Goal: Task Accomplishment & Management: Manage account settings

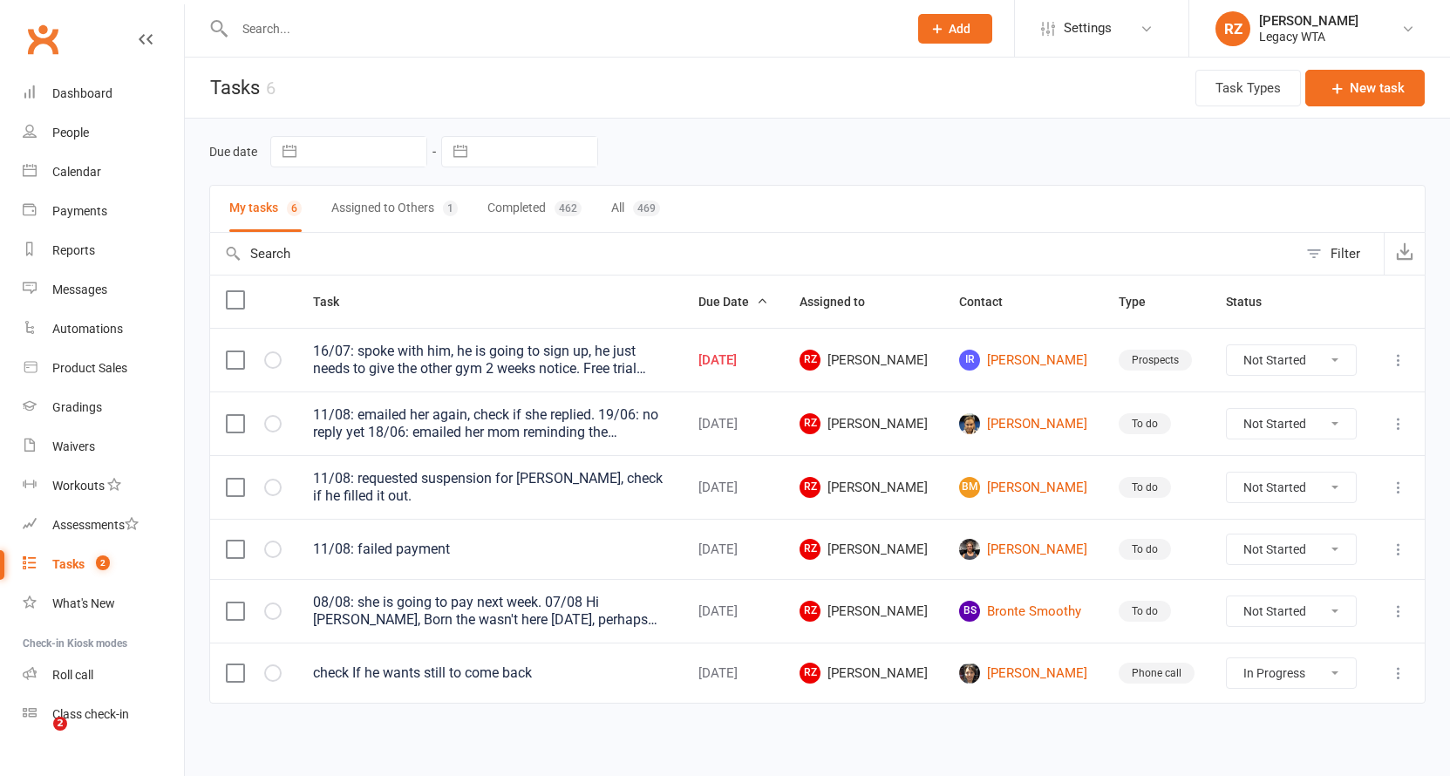
select select "started"
click at [326, 20] on input "text" at bounding box center [562, 29] width 666 height 24
click at [75, 567] on div "Tasks" at bounding box center [68, 564] width 32 height 14
click at [431, 207] on button "Assigned to Others 1" at bounding box center [394, 209] width 126 height 46
select select "started"
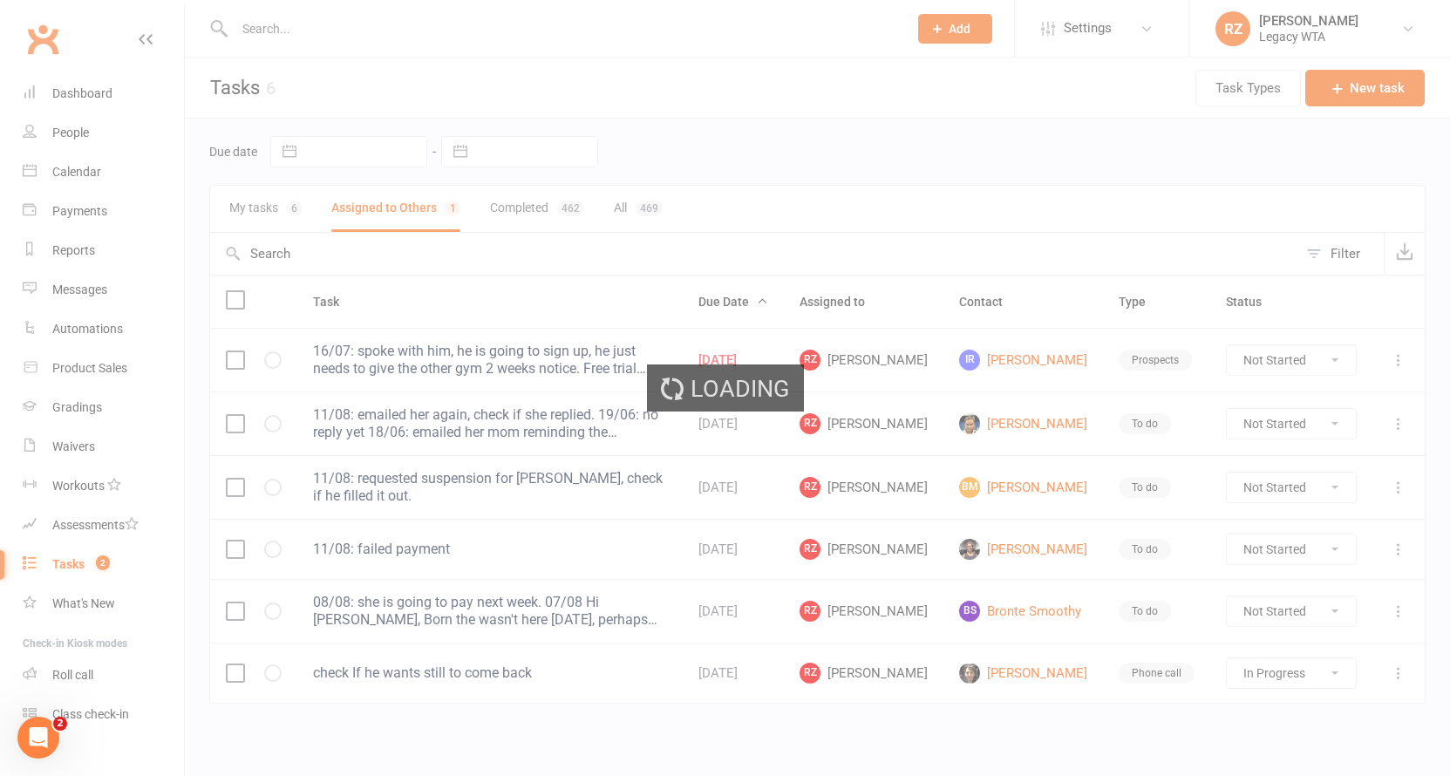
select select "started"
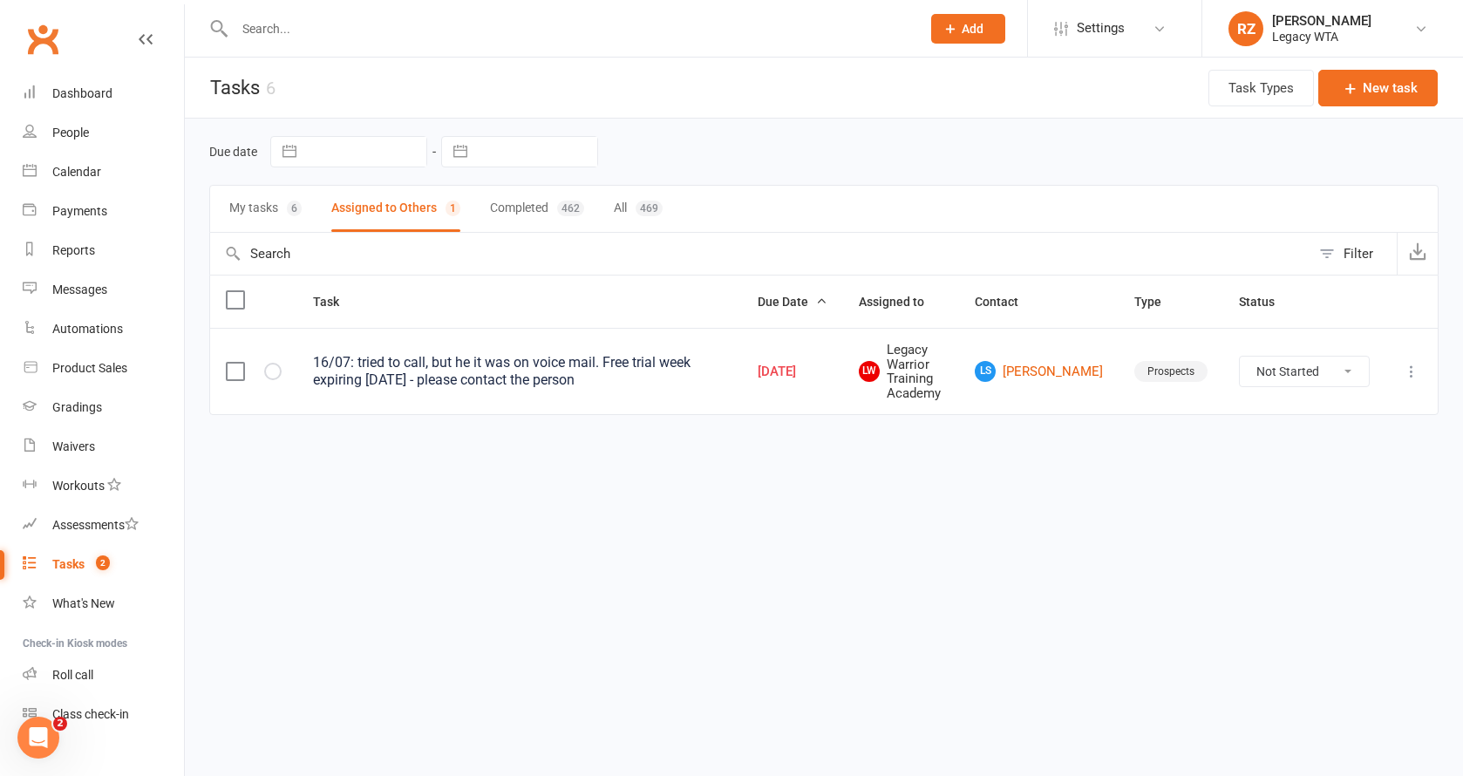
click at [270, 208] on button "My tasks 6" at bounding box center [265, 209] width 72 height 46
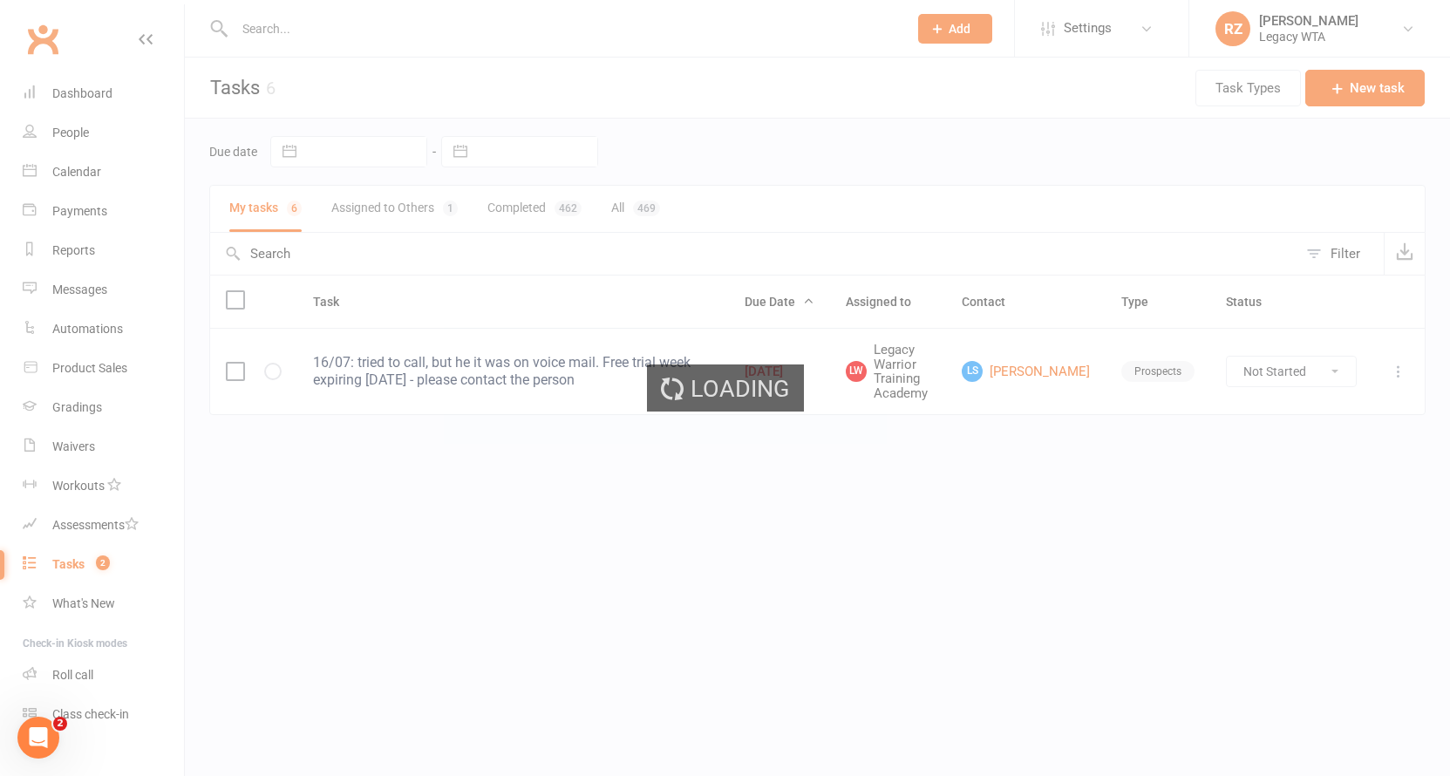
select select "started"
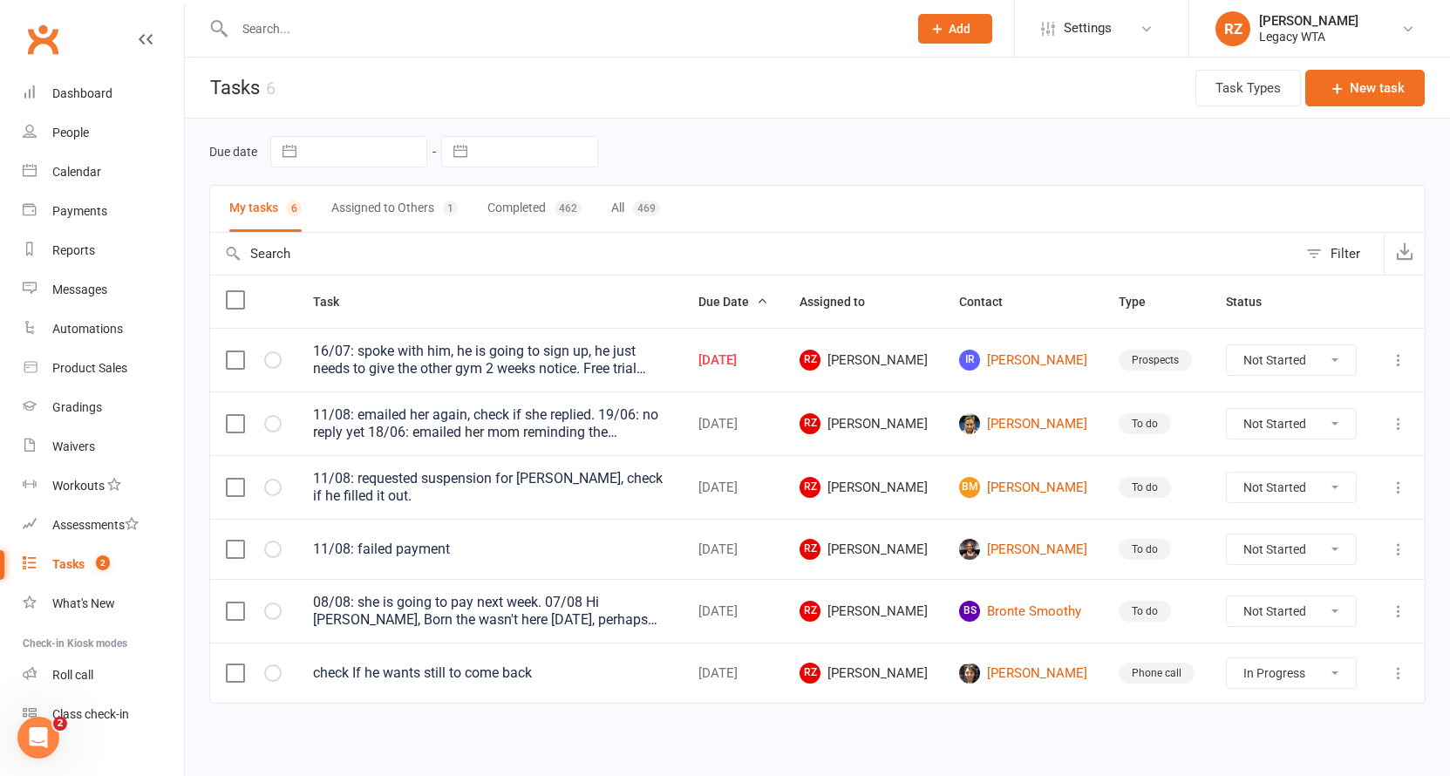
click at [1038, 404] on td "[PERSON_NAME]" at bounding box center [1023, 423] width 160 height 64
click at [1043, 413] on link "[PERSON_NAME]" at bounding box center [1023, 423] width 128 height 21
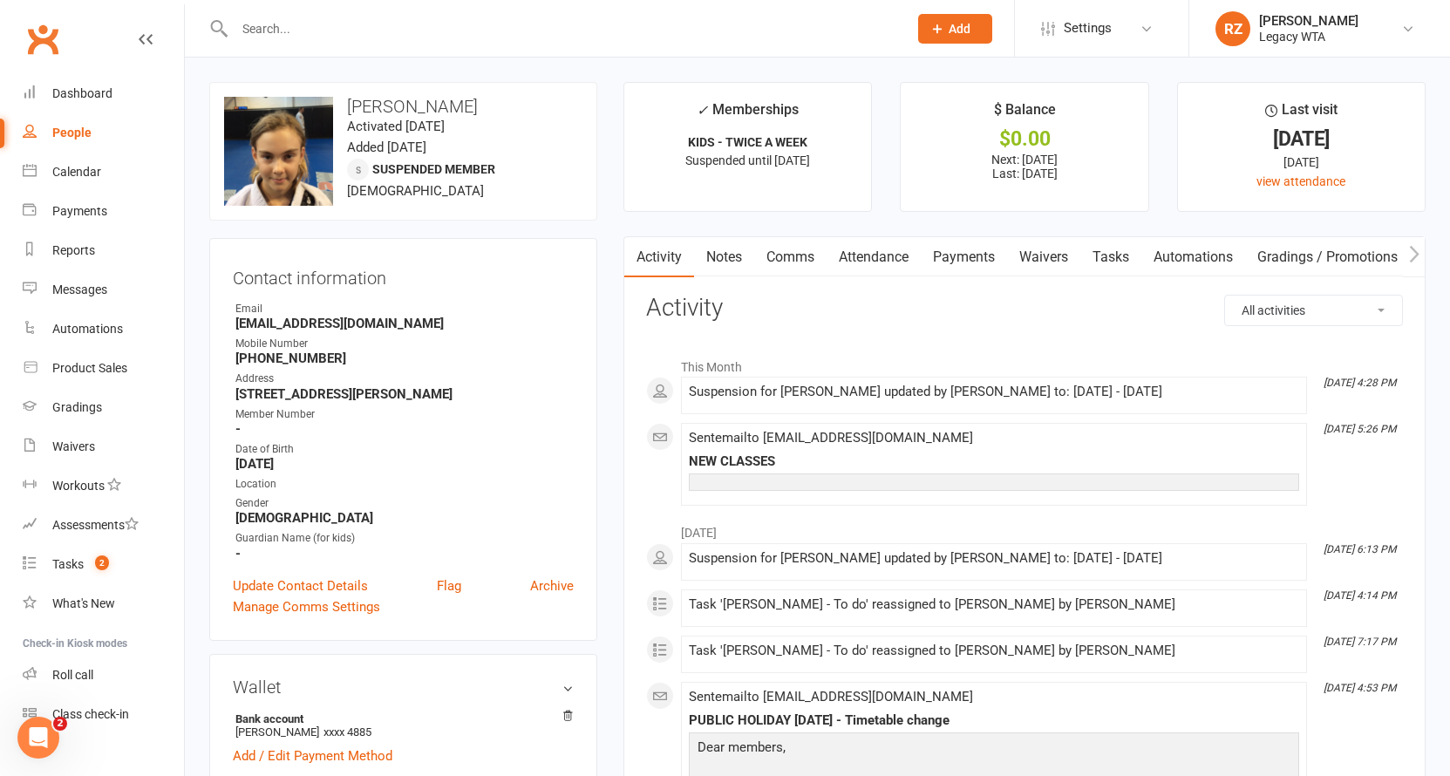
click at [1030, 260] on link "Waivers" at bounding box center [1043, 257] width 73 height 40
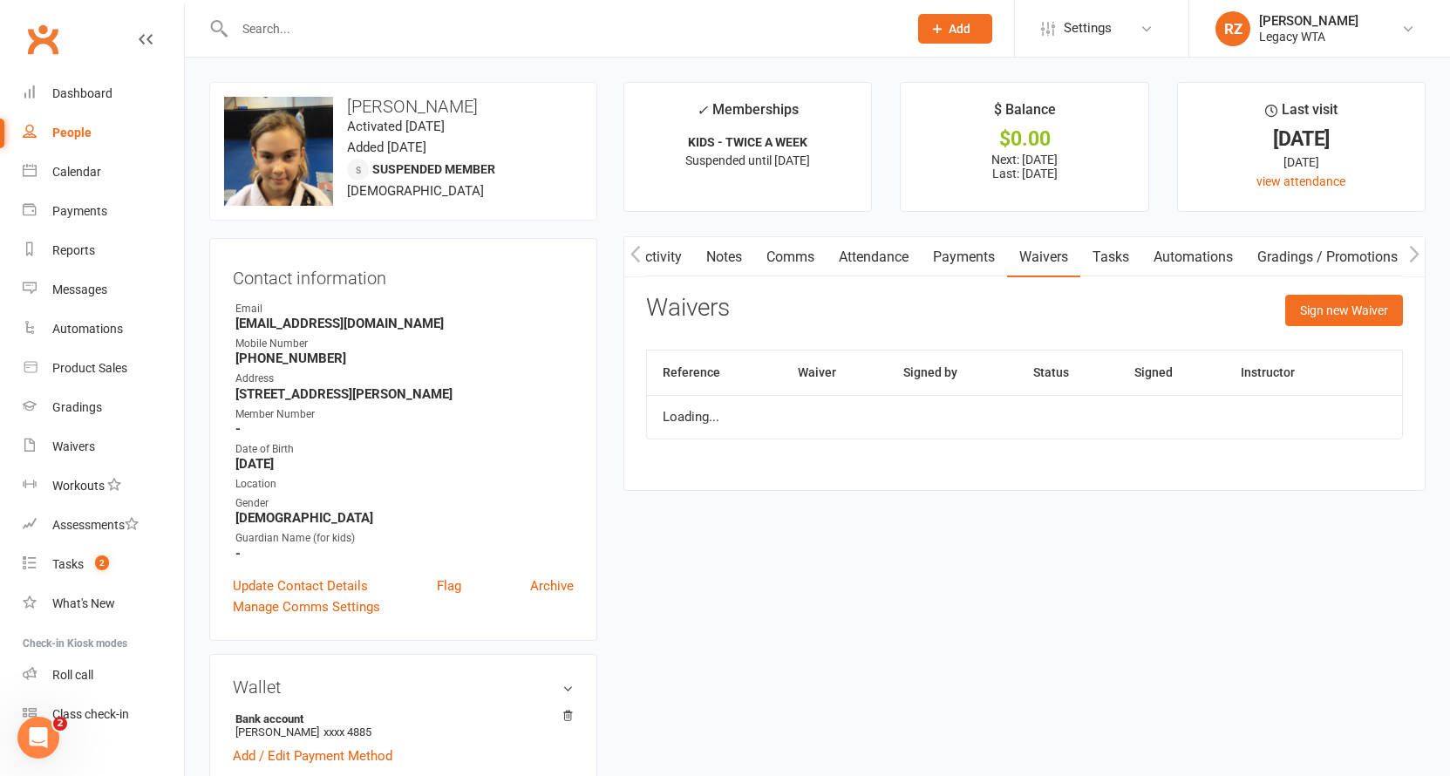
scroll to position [0, 1]
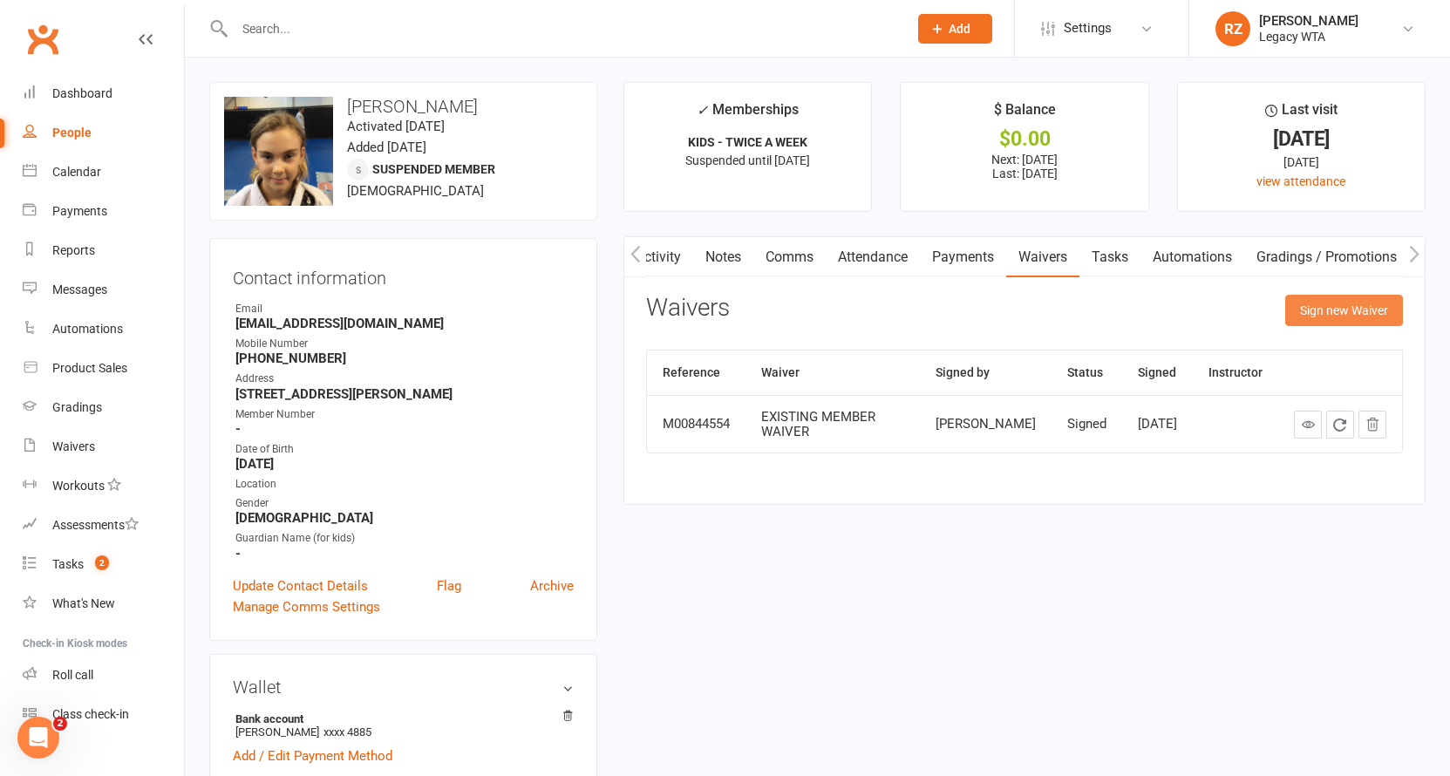
click at [1318, 309] on button "Sign new Waiver" at bounding box center [1344, 310] width 118 height 31
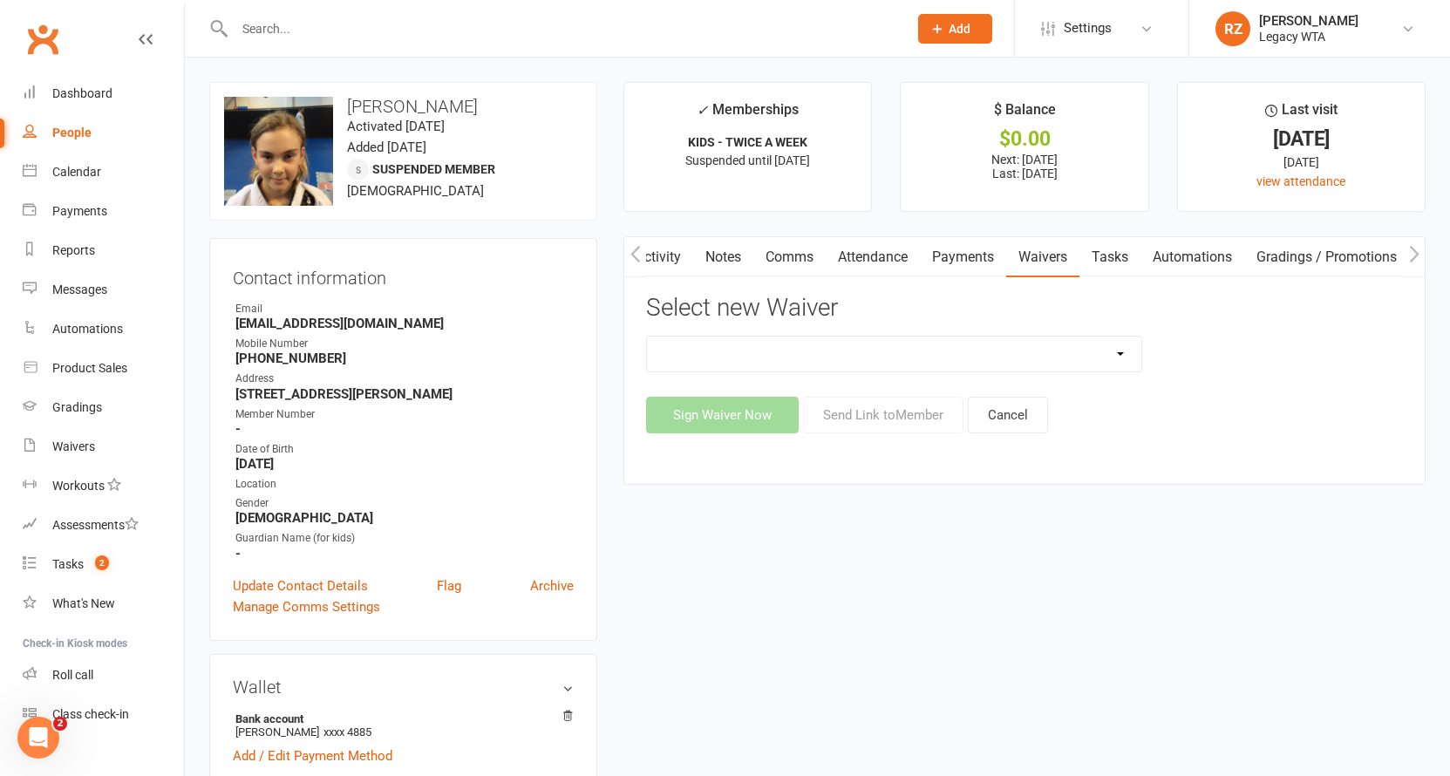
select select "10212"
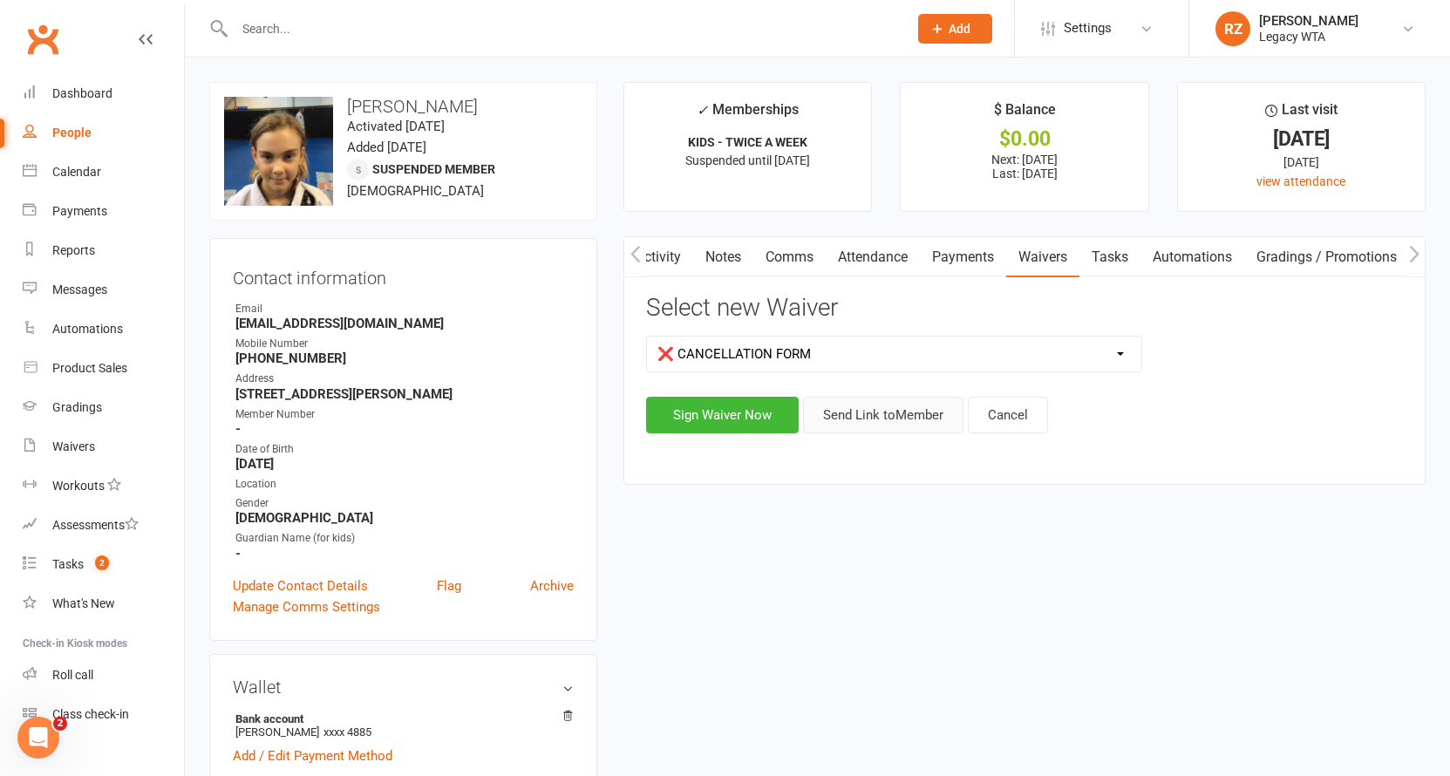
click at [879, 400] on button "Send Link to Member" at bounding box center [883, 415] width 160 height 37
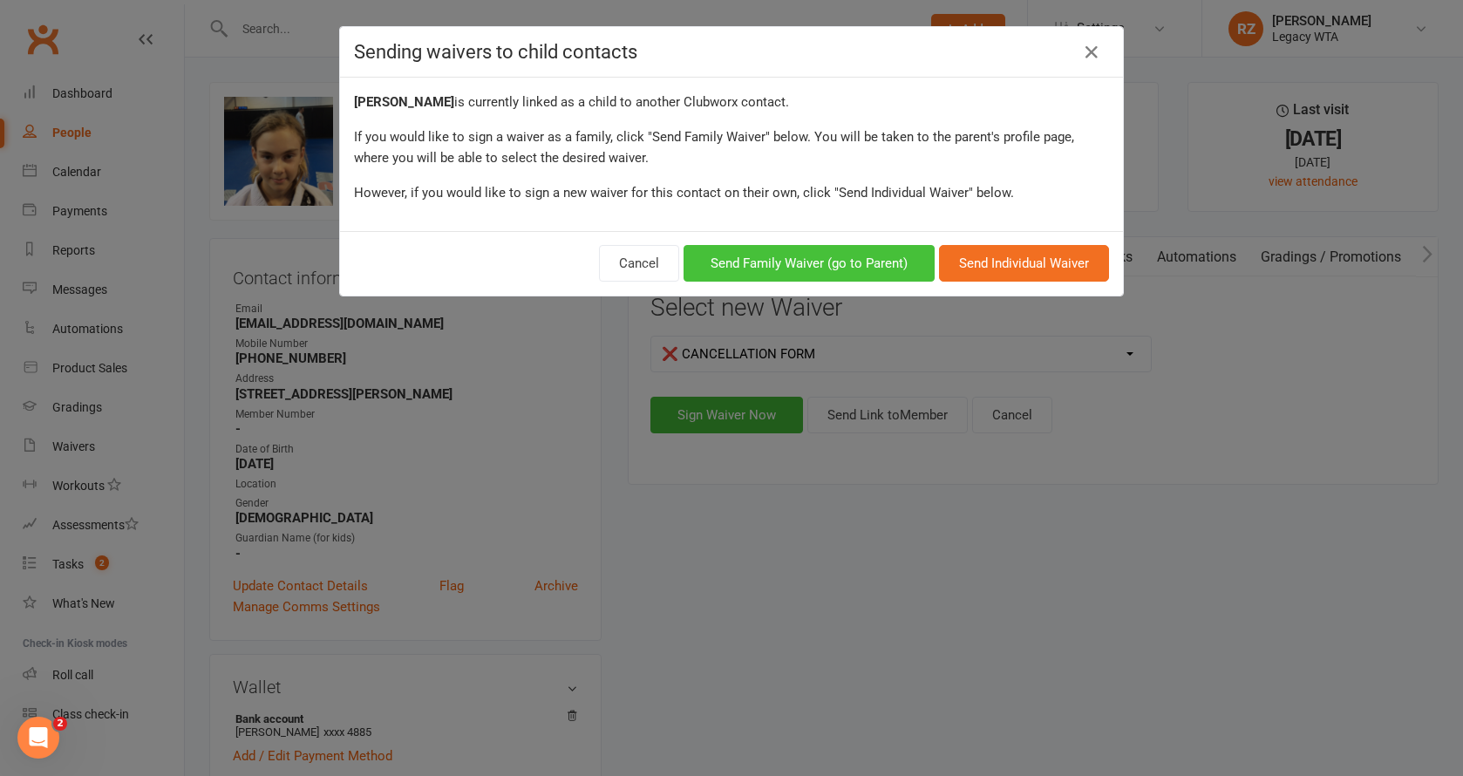
click at [865, 261] on button "Send Family Waiver (go to Parent)" at bounding box center [808, 263] width 251 height 37
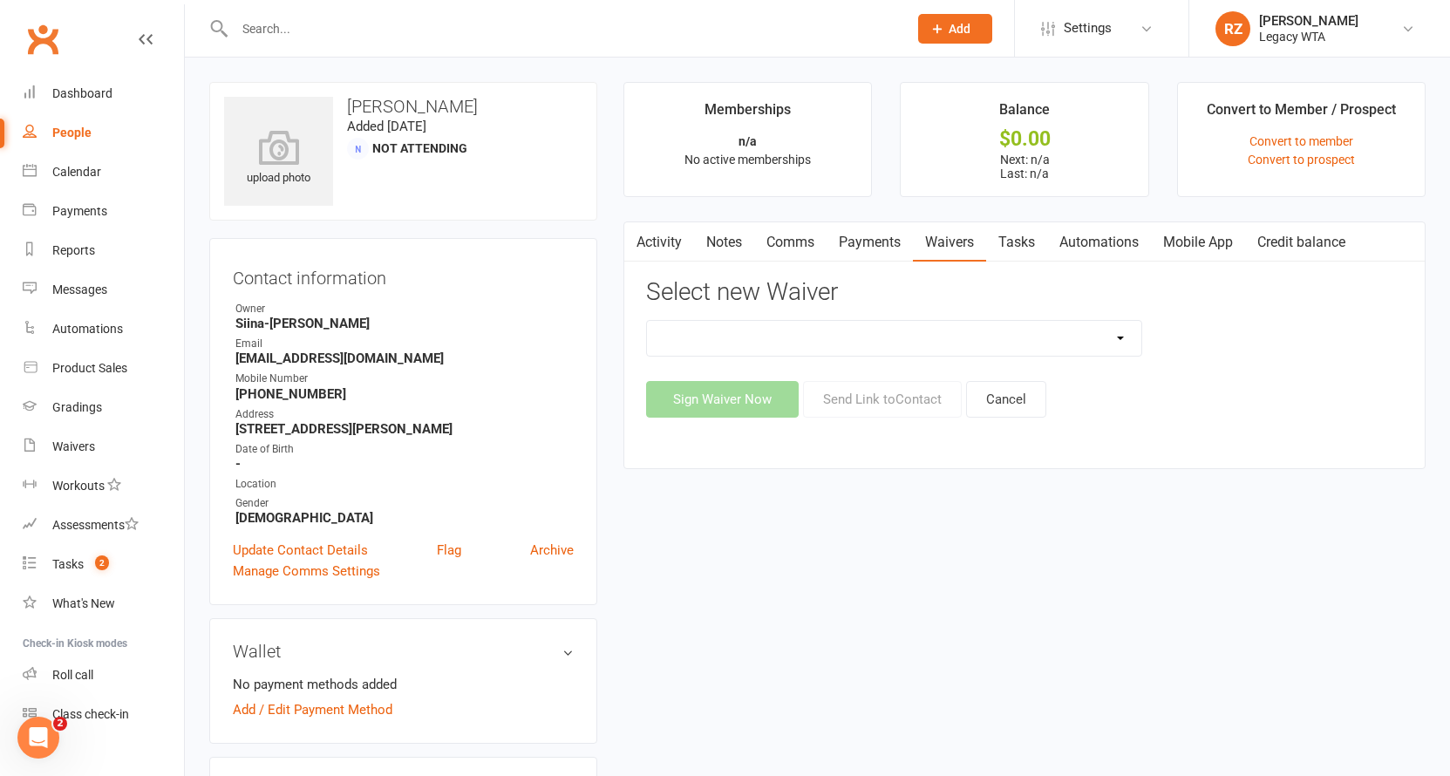
select select "10212"
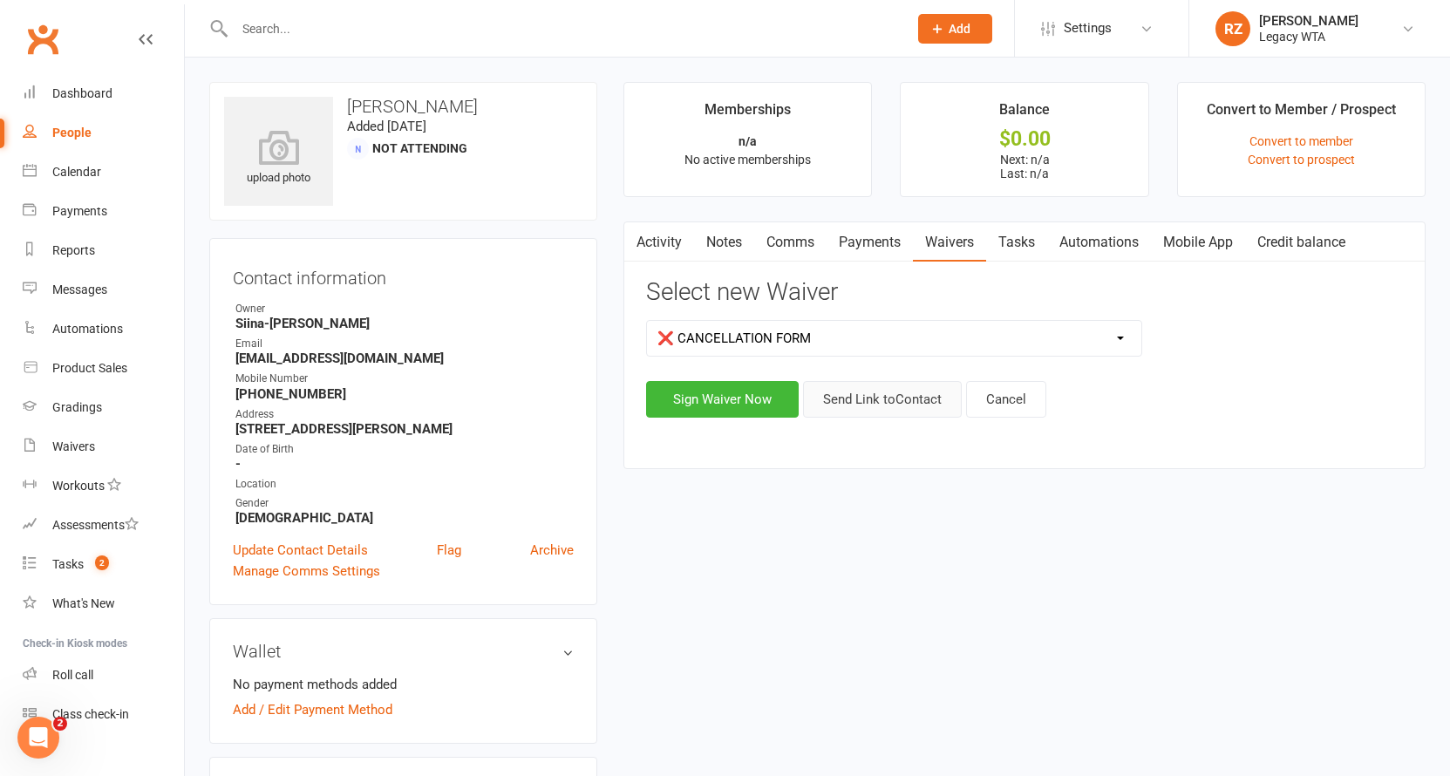
click at [844, 403] on button "Send Link to Contact" at bounding box center [882, 399] width 159 height 37
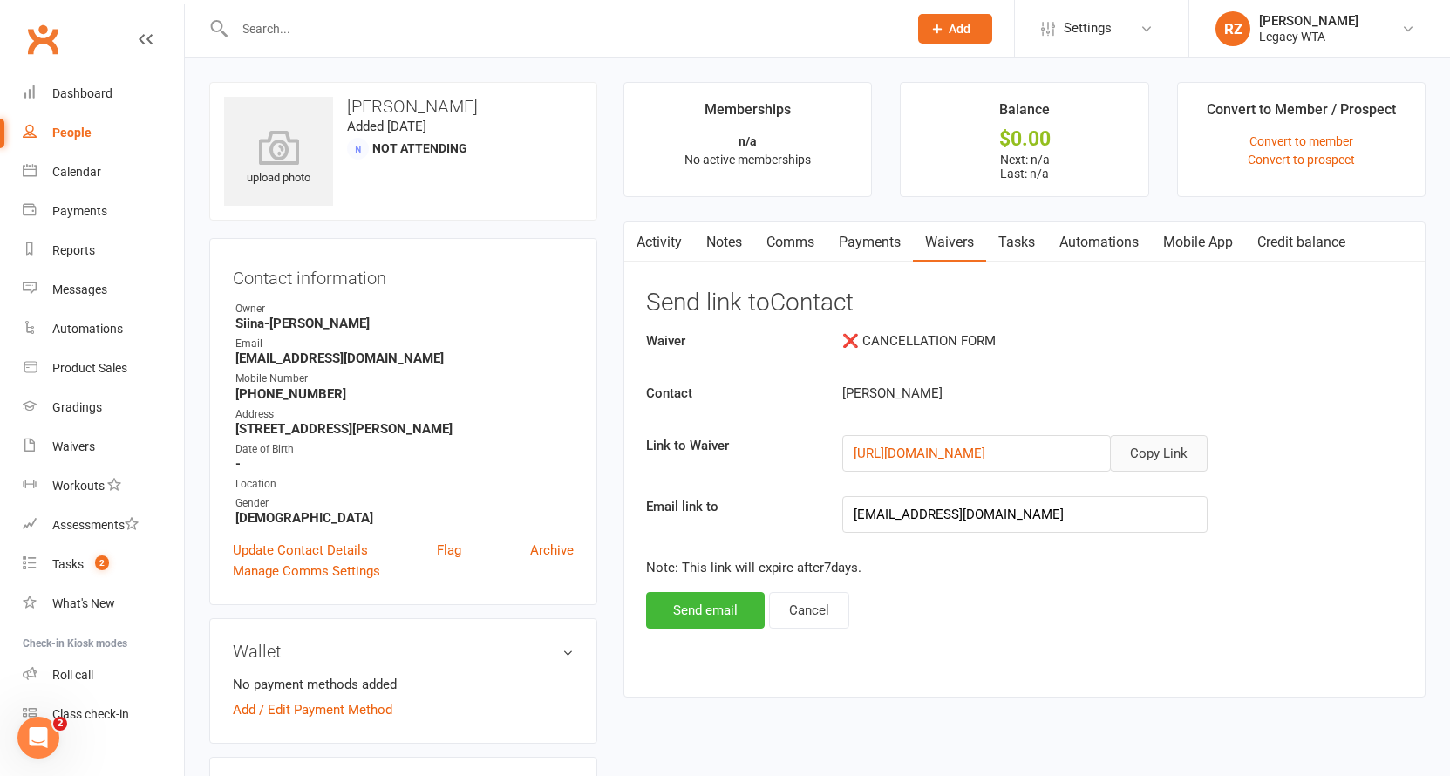
click at [1163, 459] on button "Copy Link" at bounding box center [1159, 453] width 98 height 37
click at [1009, 227] on link "Tasks" at bounding box center [1016, 242] width 61 height 40
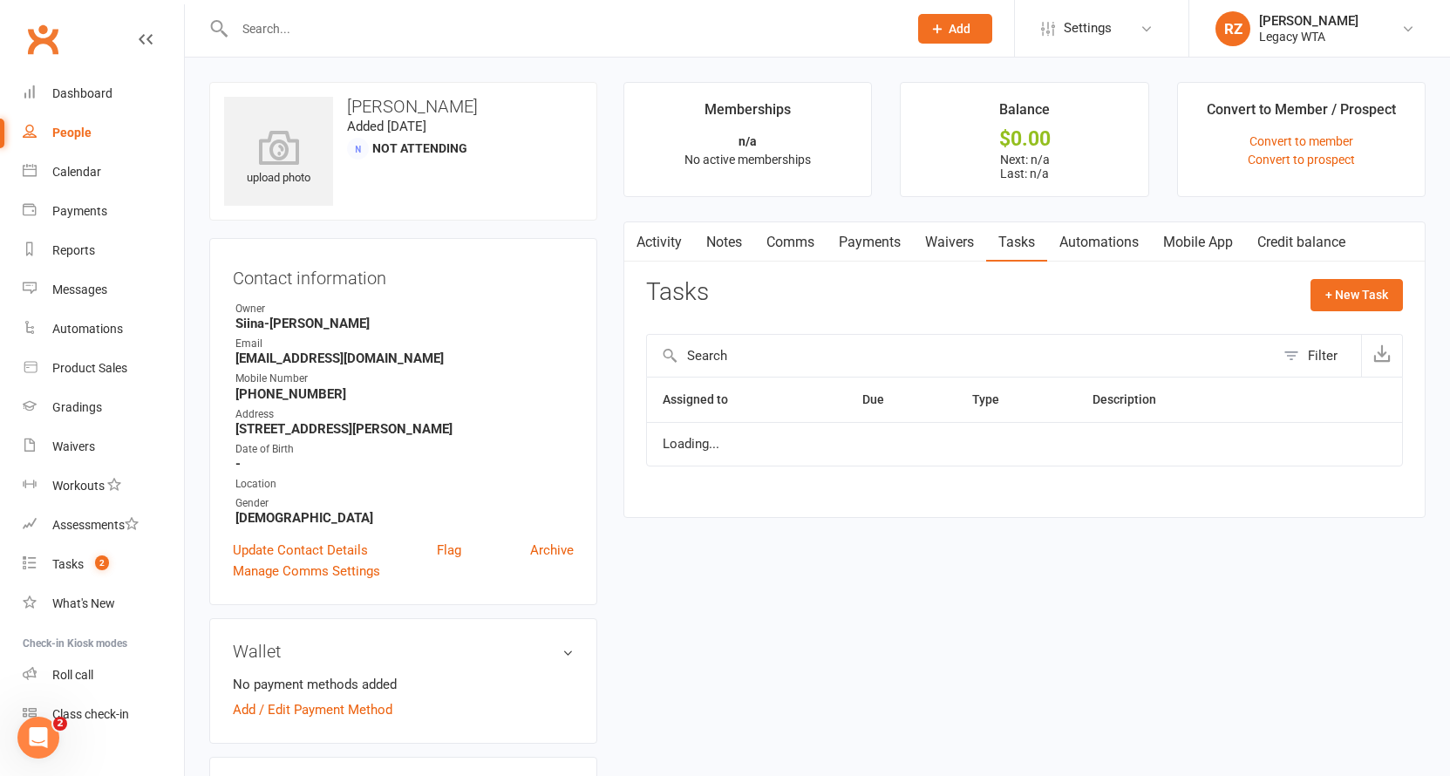
click at [1333, 289] on button "+ New Task" at bounding box center [1356, 294] width 92 height 31
select select "51023"
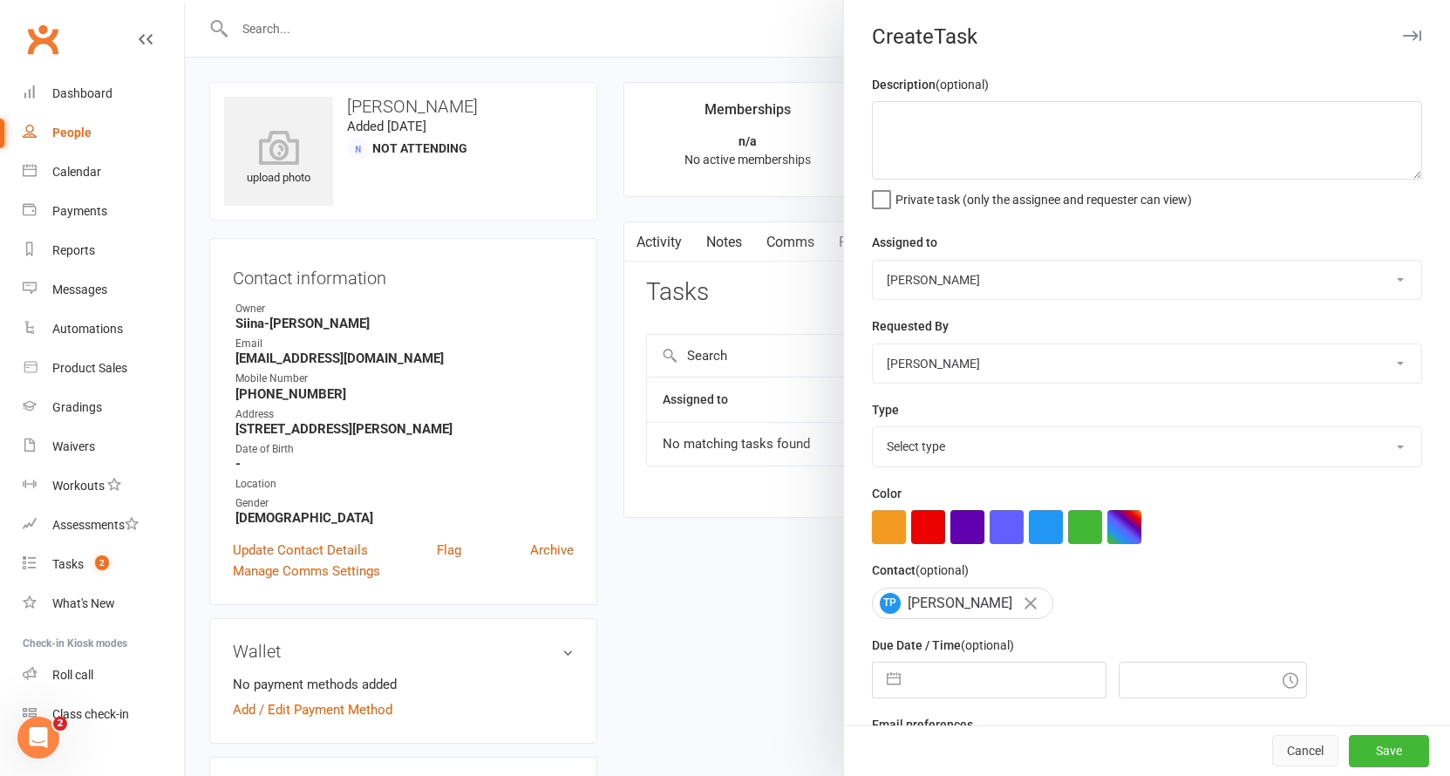
click at [1278, 750] on button "Cancel" at bounding box center [1305, 751] width 66 height 31
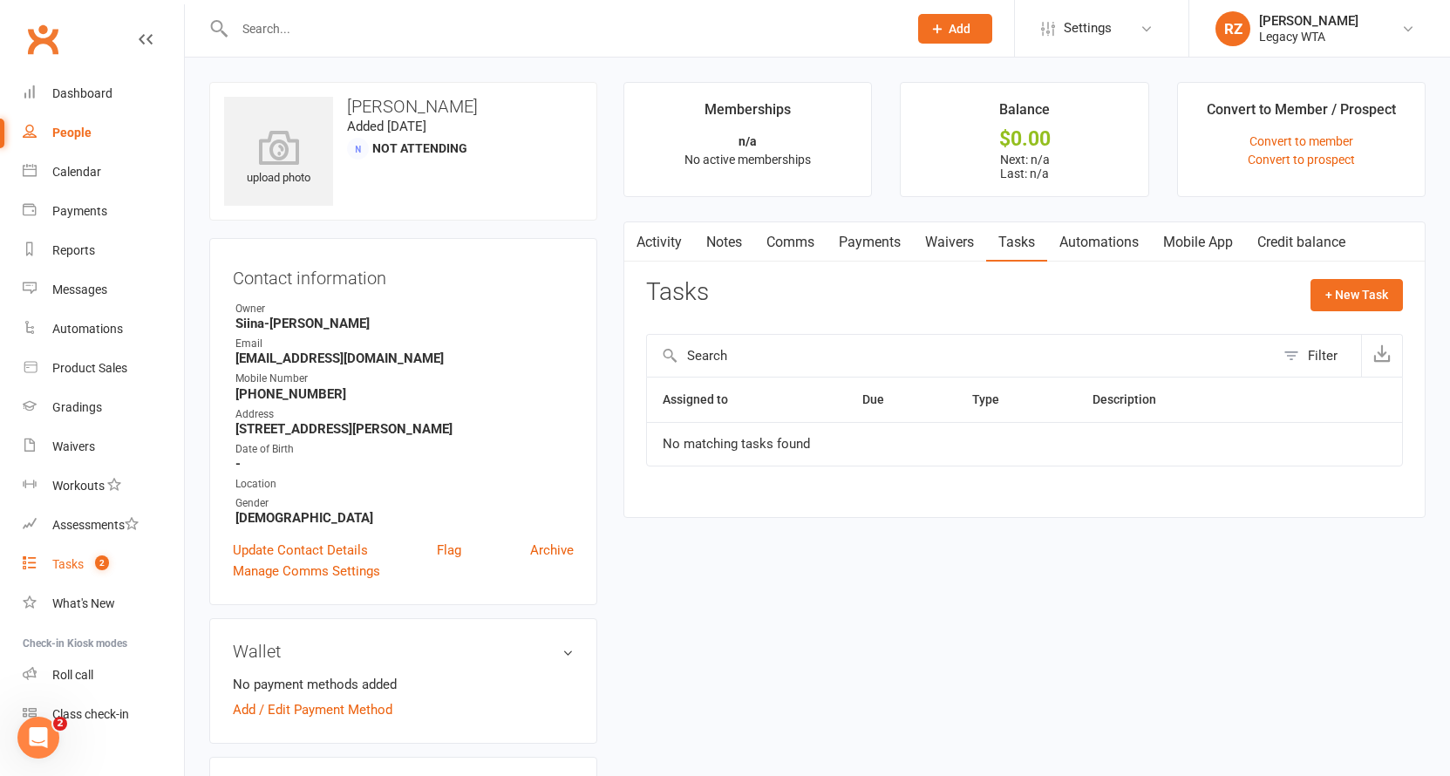
click at [66, 567] on div "Tasks" at bounding box center [67, 564] width 31 height 14
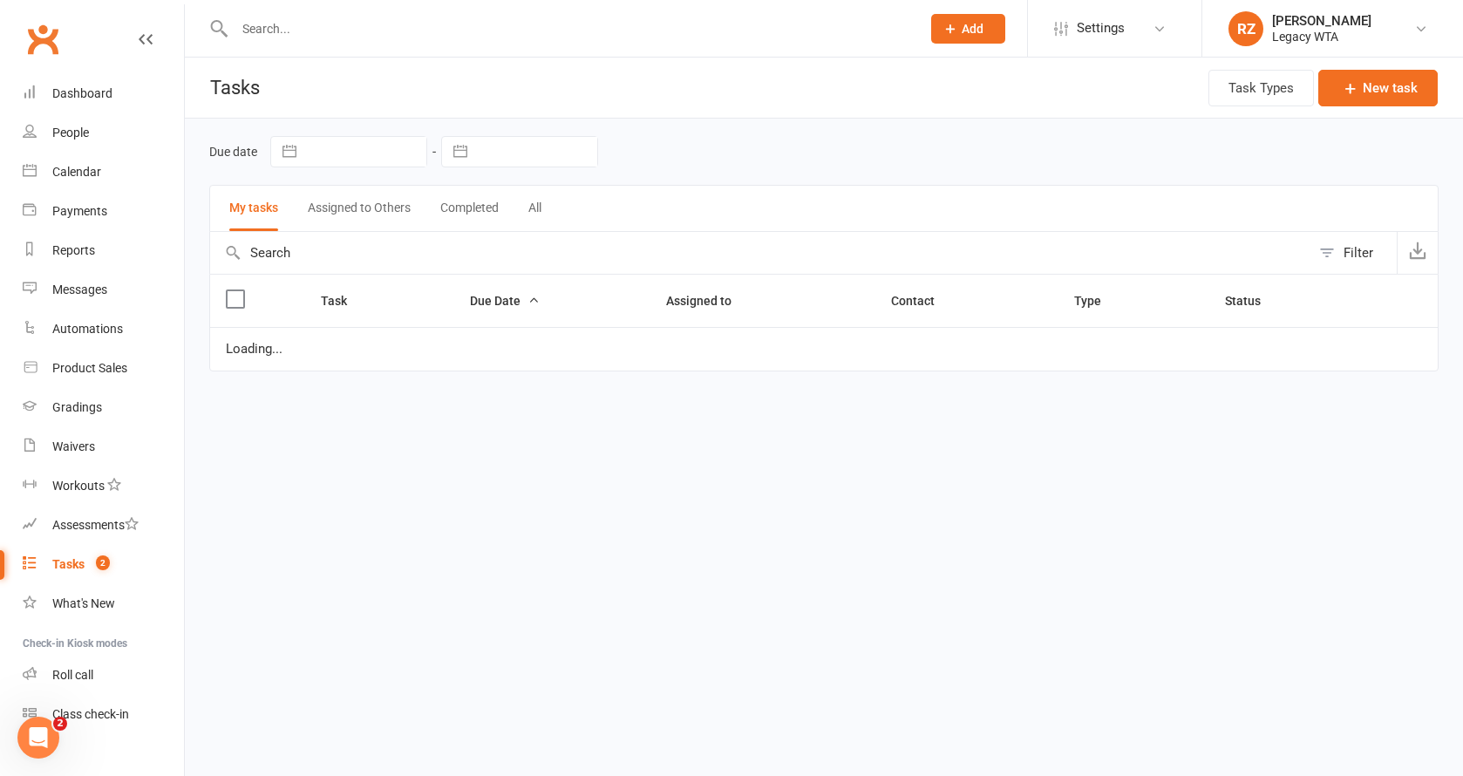
select select "started"
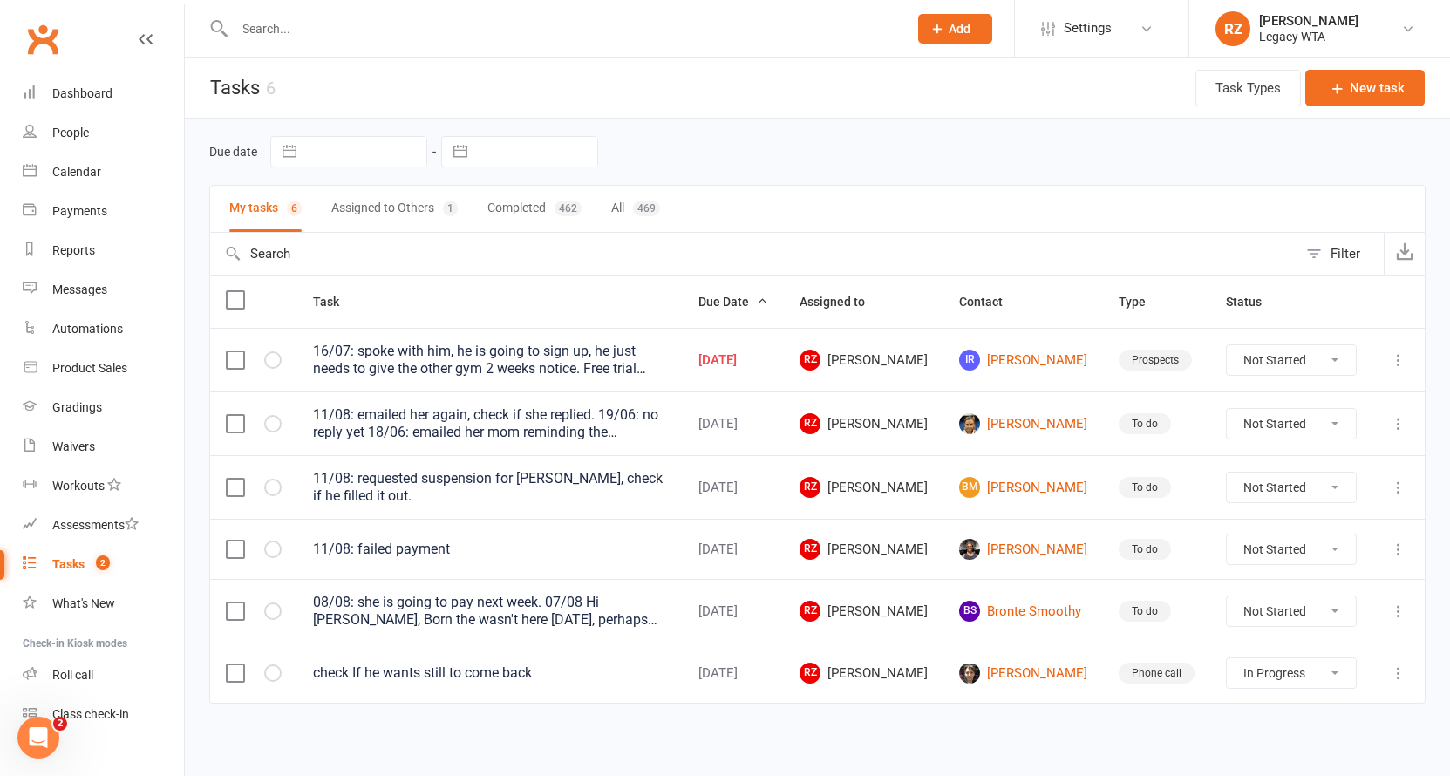
click at [1401, 427] on icon at bounding box center [1397, 423] width 17 height 17
click at [1302, 491] on link "Edit" at bounding box center [1308, 492] width 173 height 35
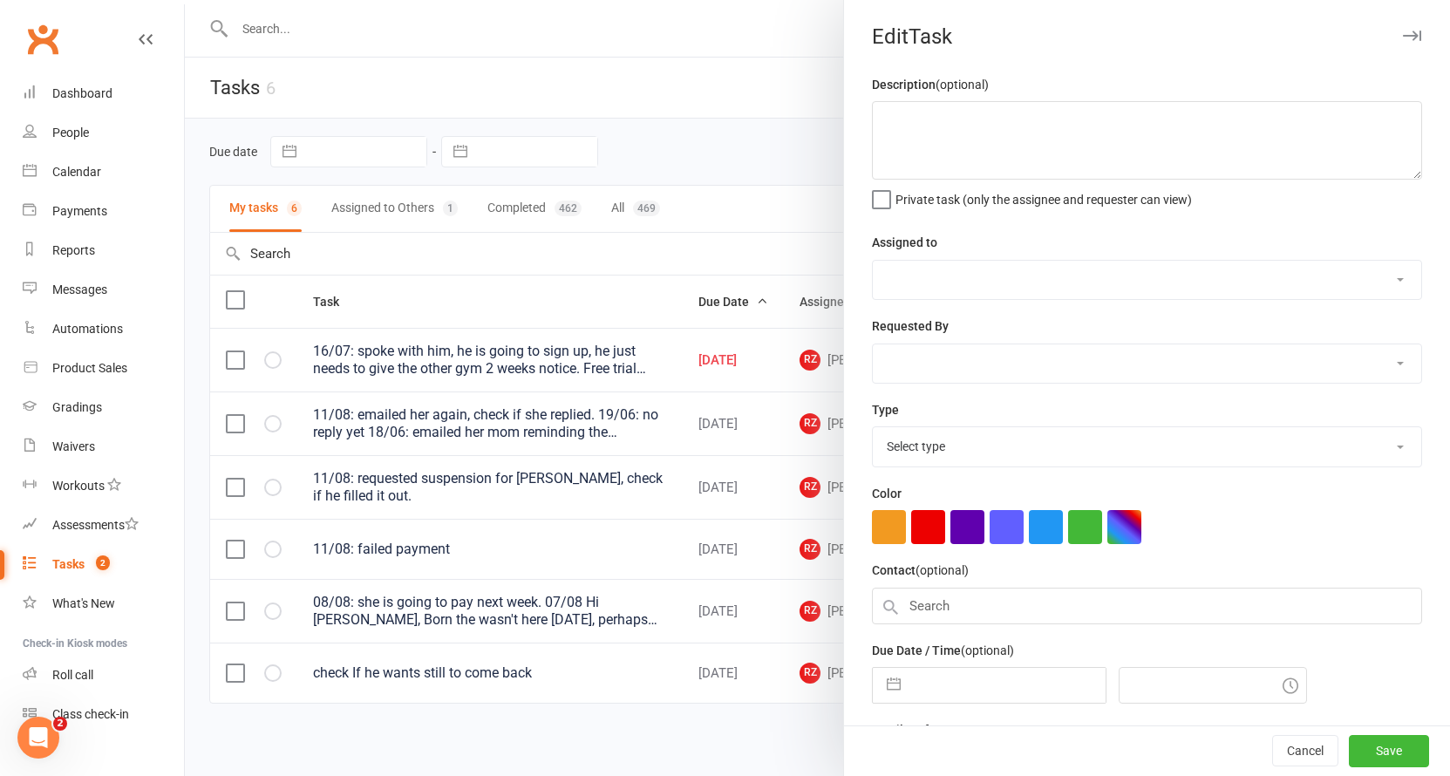
type textarea "11/08: emailed her again, check if she replied. 19/06: no reply yet 18/06: emai…"
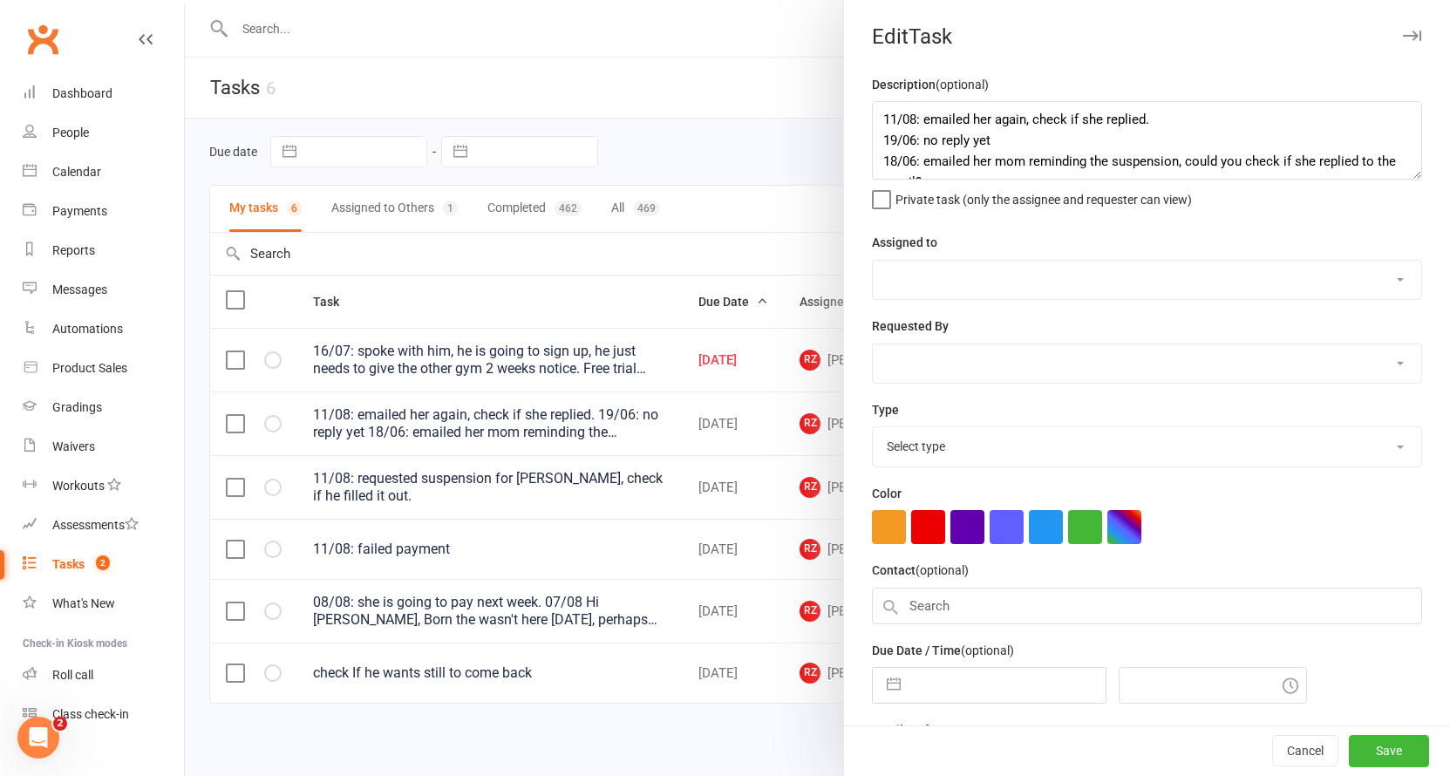
select select "51023"
type input "[DATE]"
type input "5:30pm"
select select "27658"
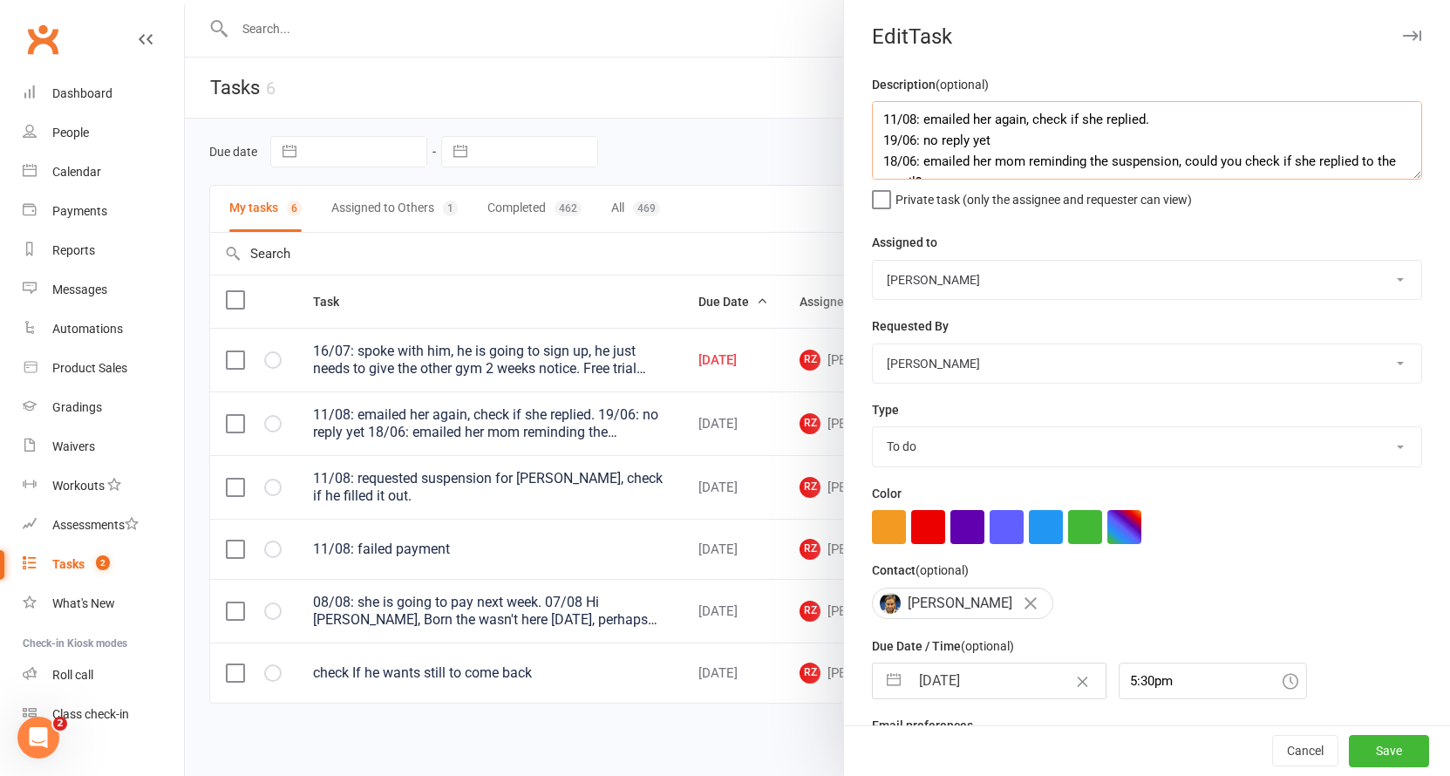
click at [1192, 118] on textarea "11/08: emailed her again, check if she replied. 19/06: no reply yet 18/06: emai…" at bounding box center [1147, 140] width 550 height 78
type textarea "11/08: requested cancellation, check if filled out the form. 19/06: no reply ye…"
click at [964, 668] on input "[DATE]" at bounding box center [1007, 680] width 196 height 35
select select "6"
select select "2025"
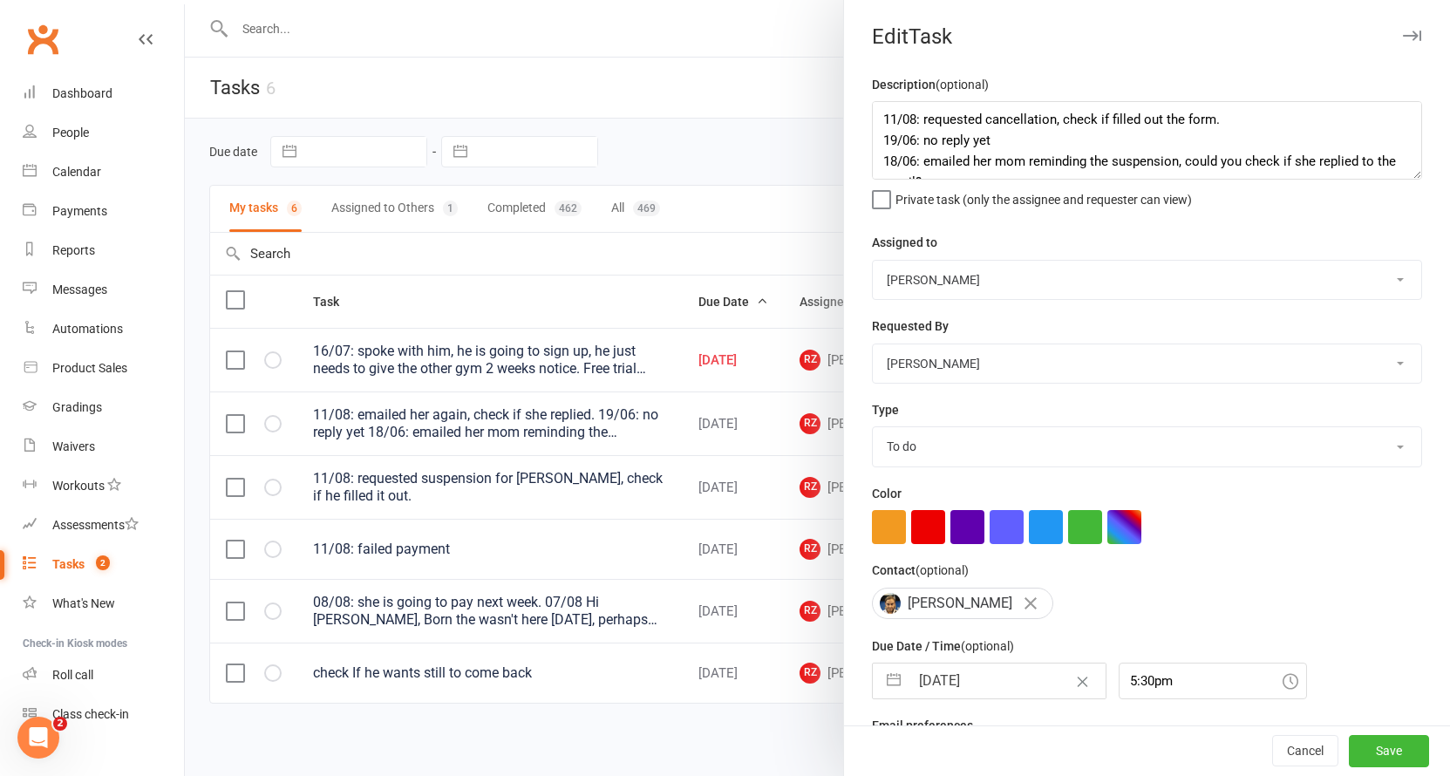
select select "7"
select select "2025"
select select "8"
select select "2025"
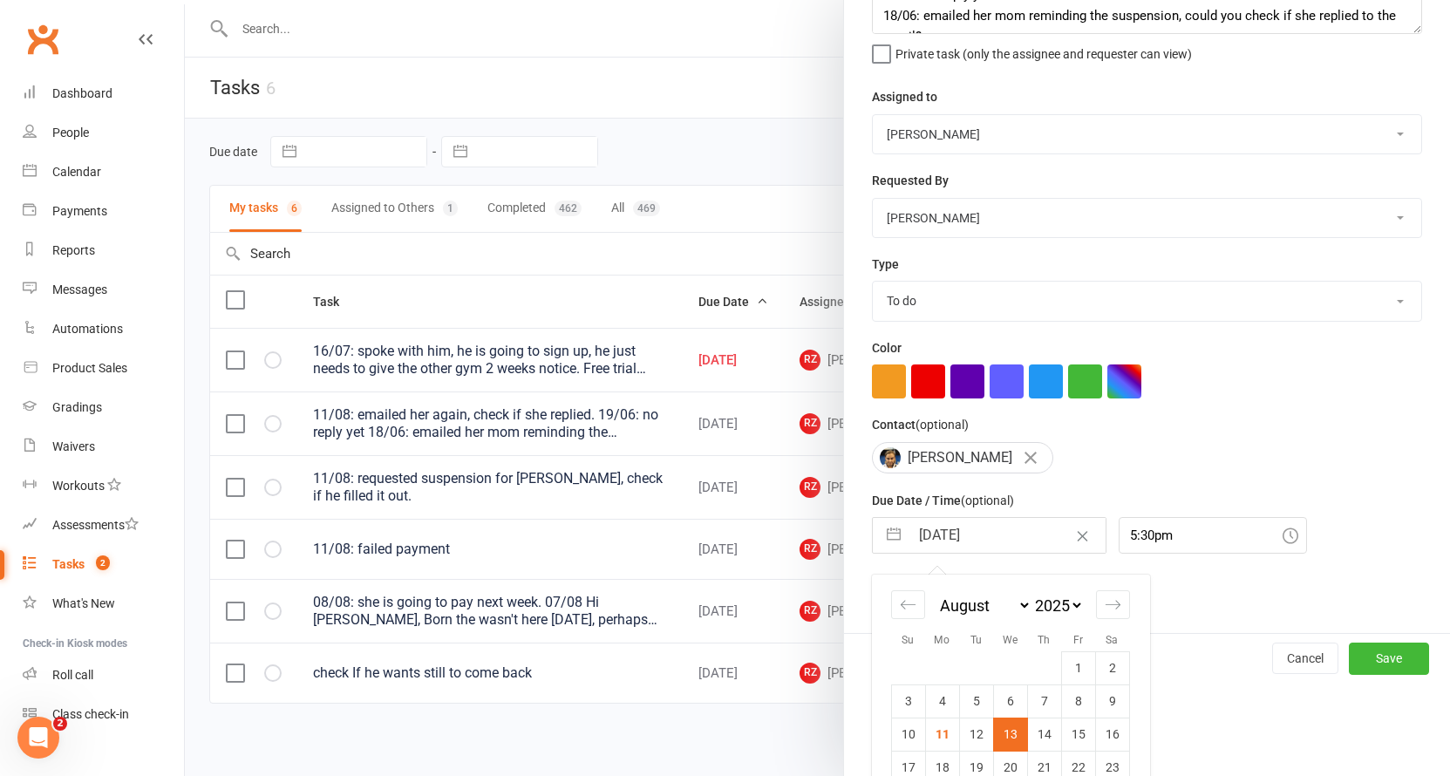
scroll to position [179, 0]
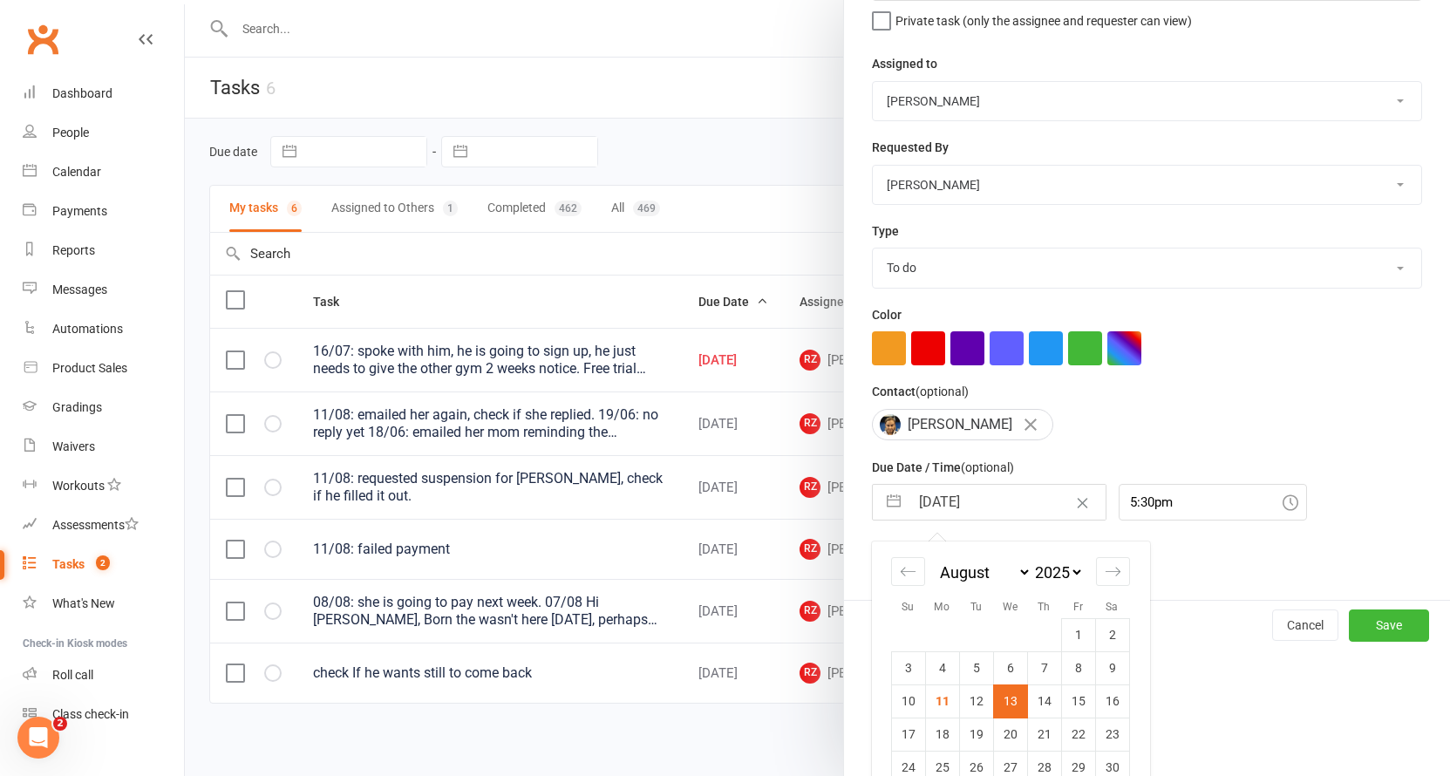
click at [1005, 691] on td "13" at bounding box center [1010, 700] width 34 height 33
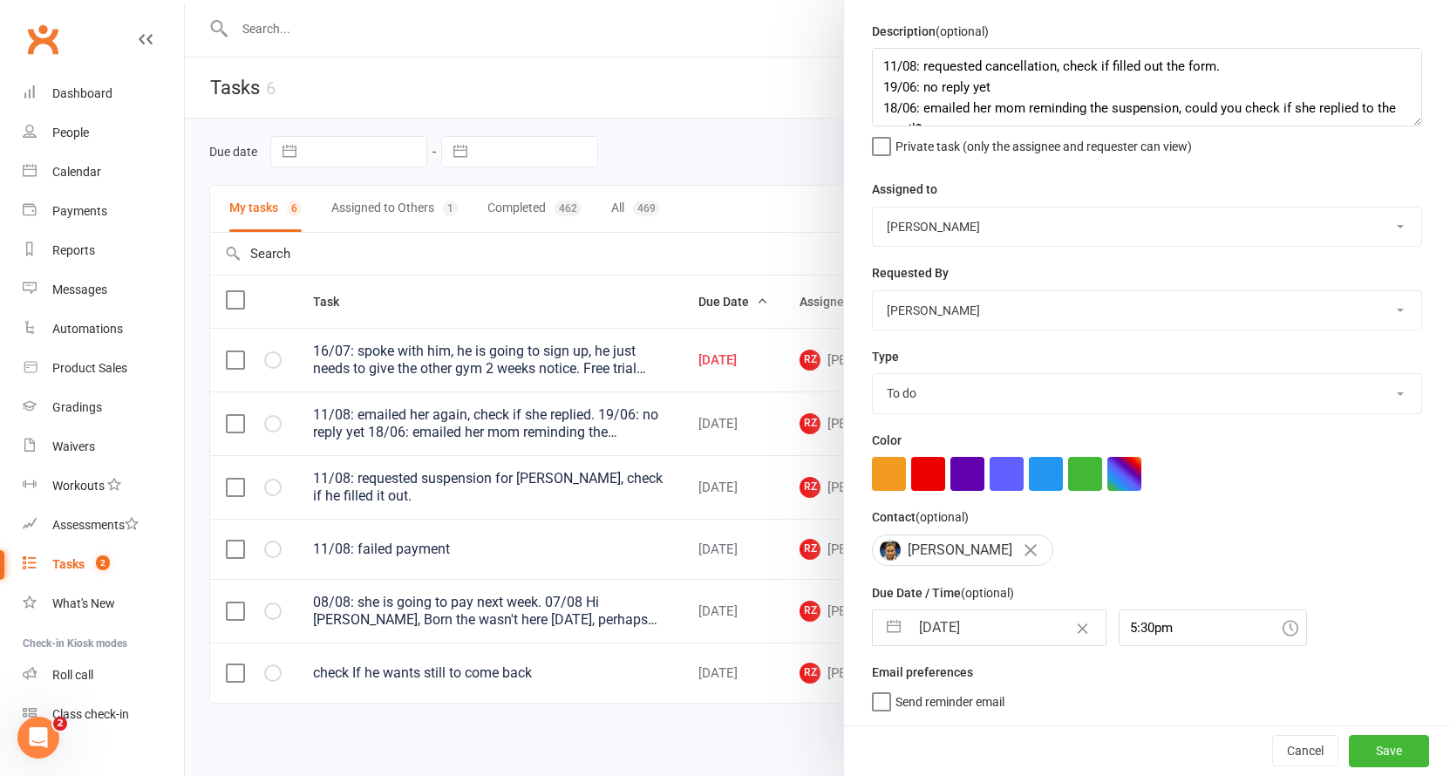
scroll to position [49, 0]
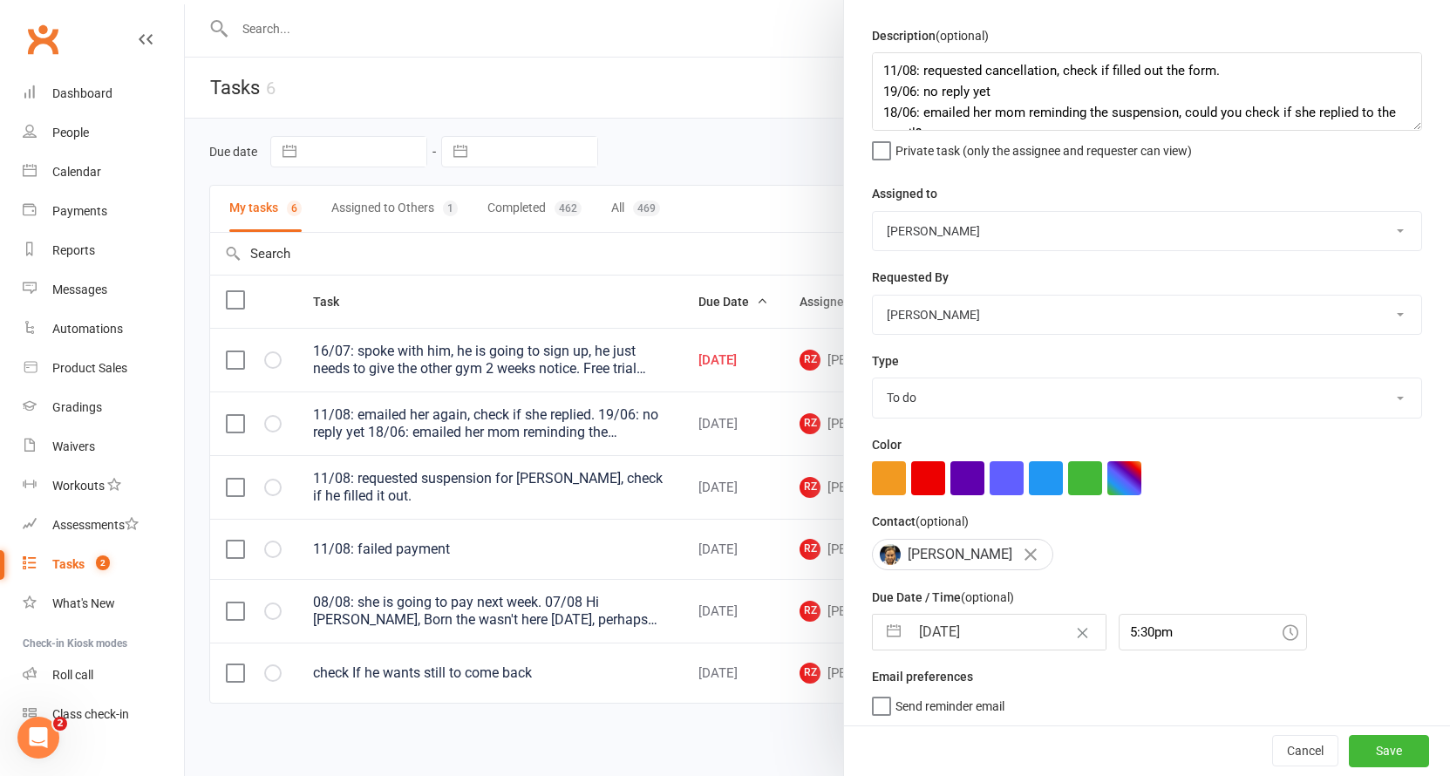
drag, startPoint x: 1371, startPoint y: 741, endPoint x: 1357, endPoint y: 730, distance: 18.0
click at [1371, 741] on button "Save" at bounding box center [1388, 751] width 80 height 31
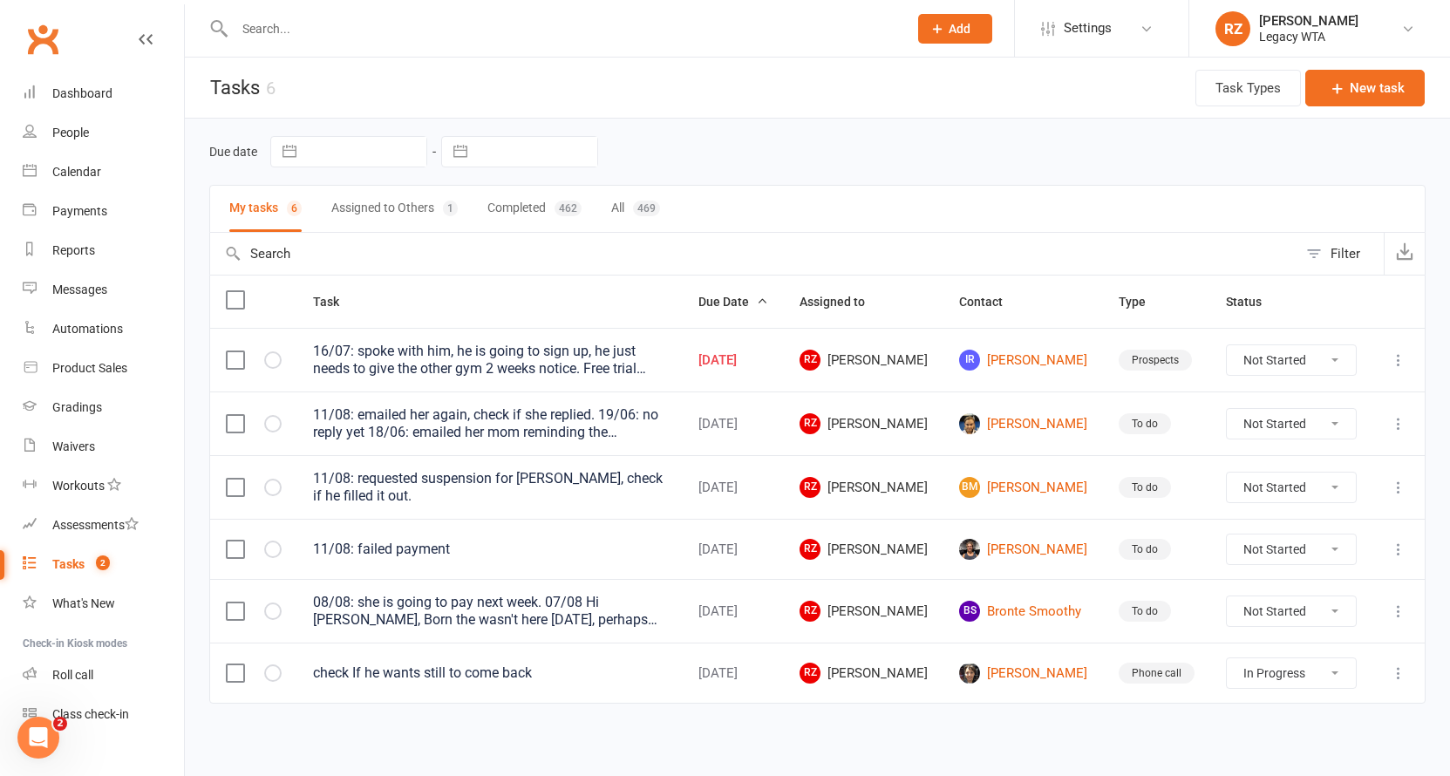
select select "started"
click at [355, 200] on button "Assigned to Others 1" at bounding box center [394, 209] width 126 height 46
select select "started"
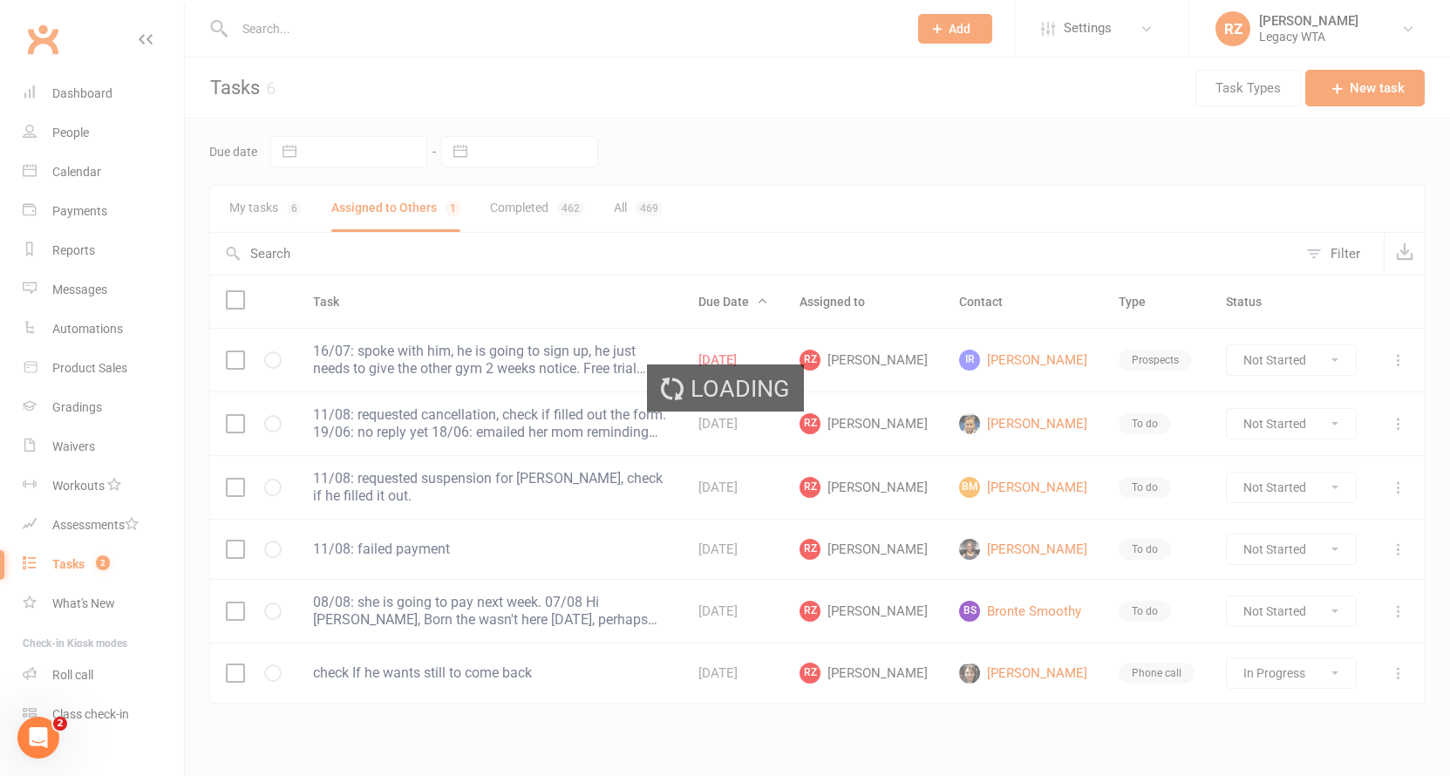
select select "started"
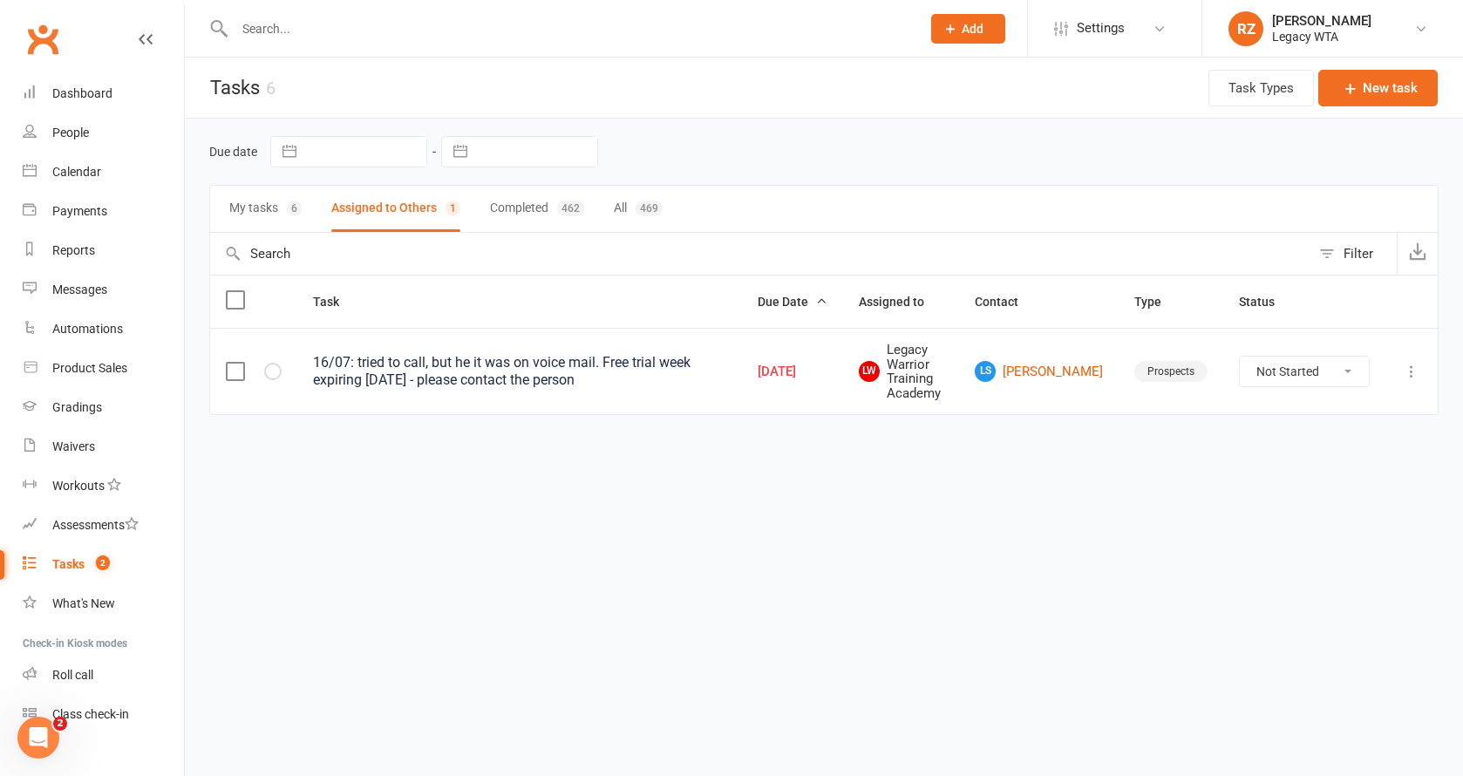
click at [422, 37] on input "text" at bounding box center [568, 29] width 679 height 24
type input "d"
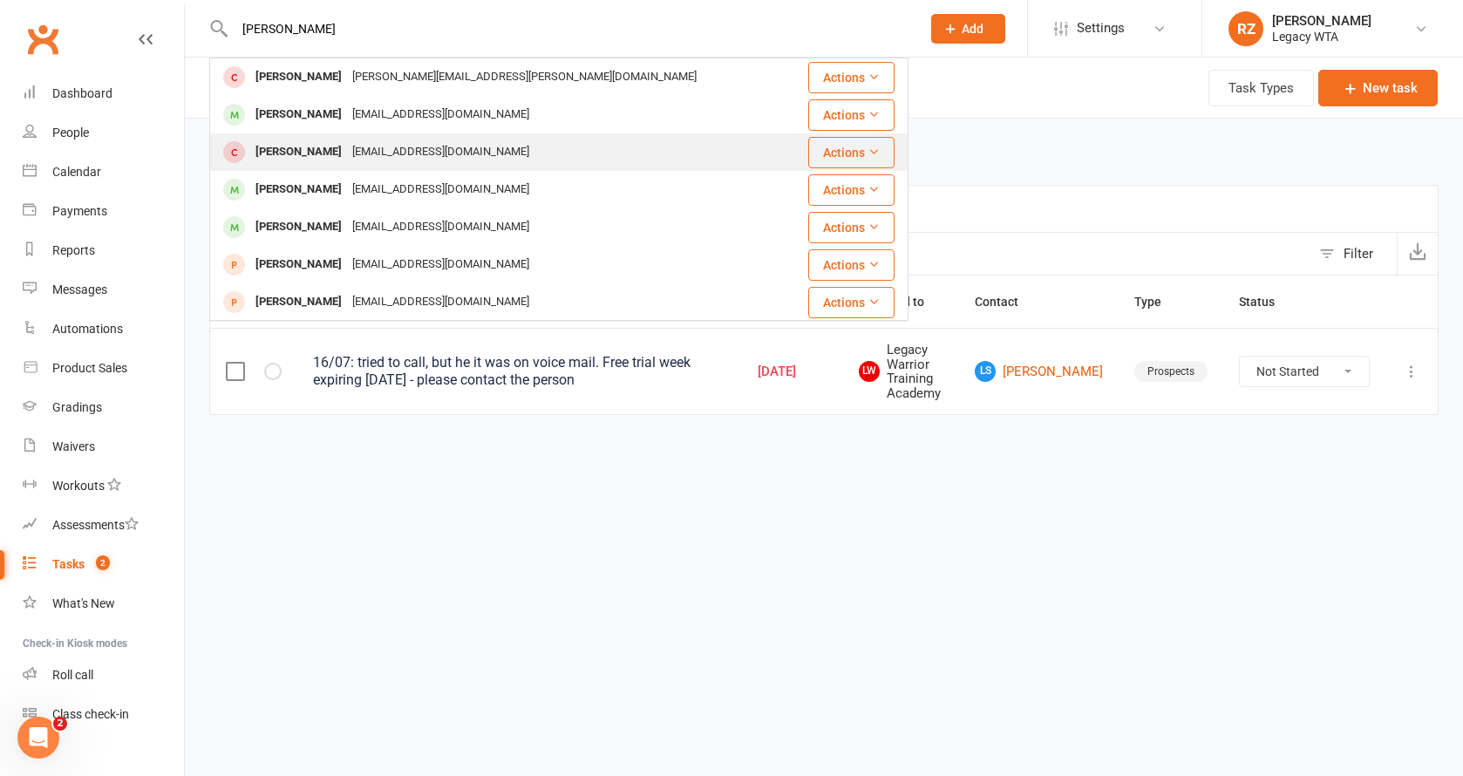
type input "[PERSON_NAME]"
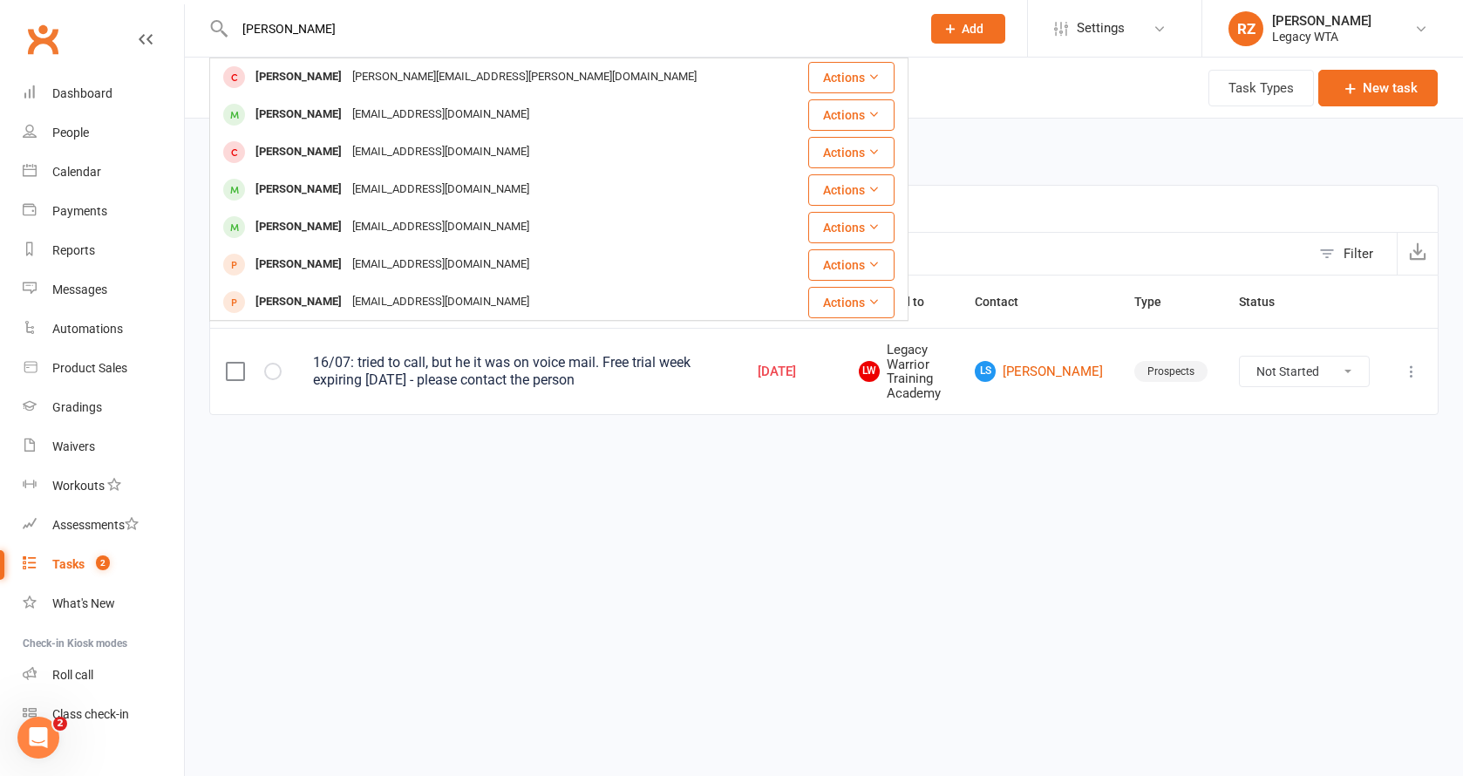
drag, startPoint x: 423, startPoint y: 137, endPoint x: 504, endPoint y: 461, distance: 334.2
click at [506, 461] on html "[PERSON_NAME] Orehek [EMAIL_ADDRESS][PERSON_NAME][DOMAIN_NAME] Actions [PERSON_…" at bounding box center [731, 244] width 1463 height 488
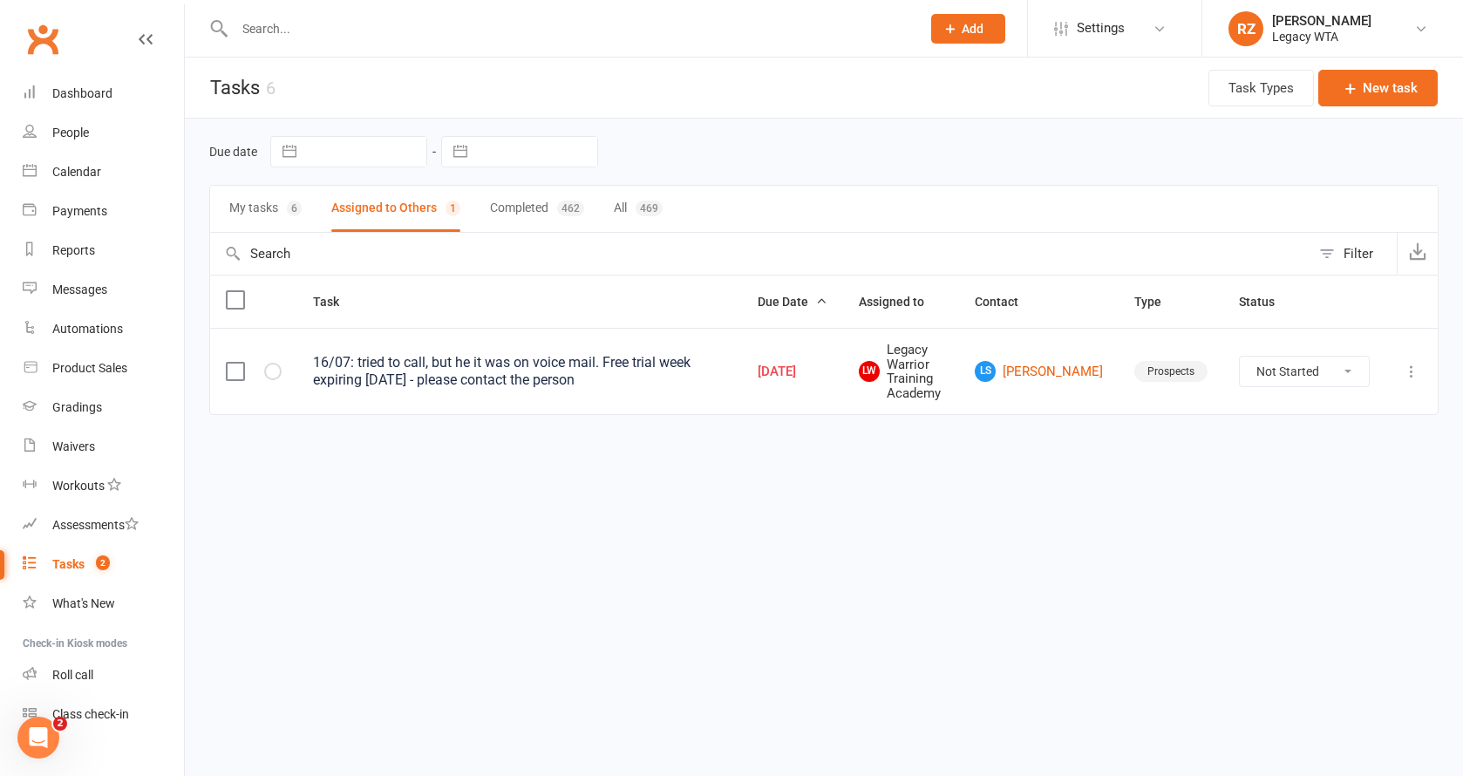
click at [268, 203] on button "My tasks 6" at bounding box center [265, 209] width 72 height 46
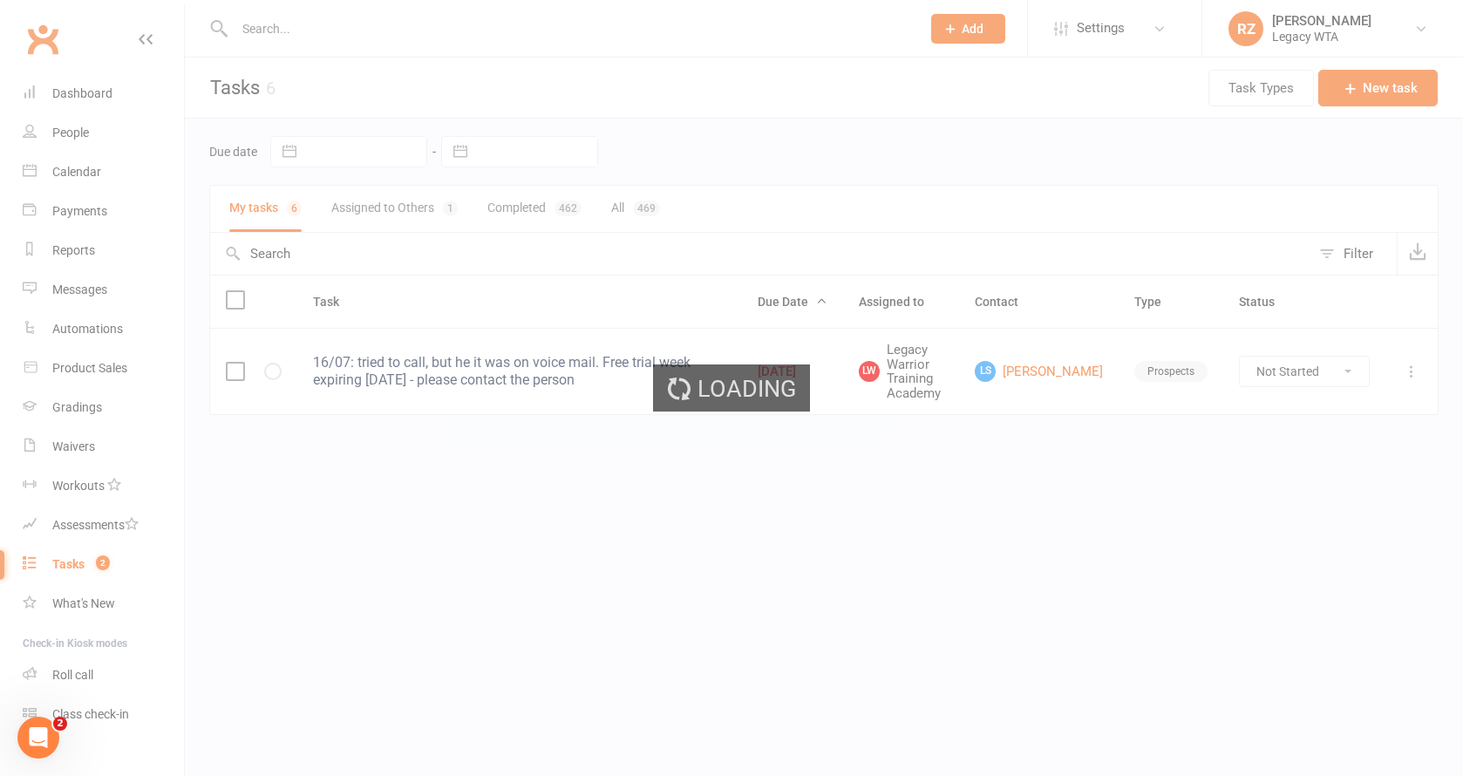
select select "started"
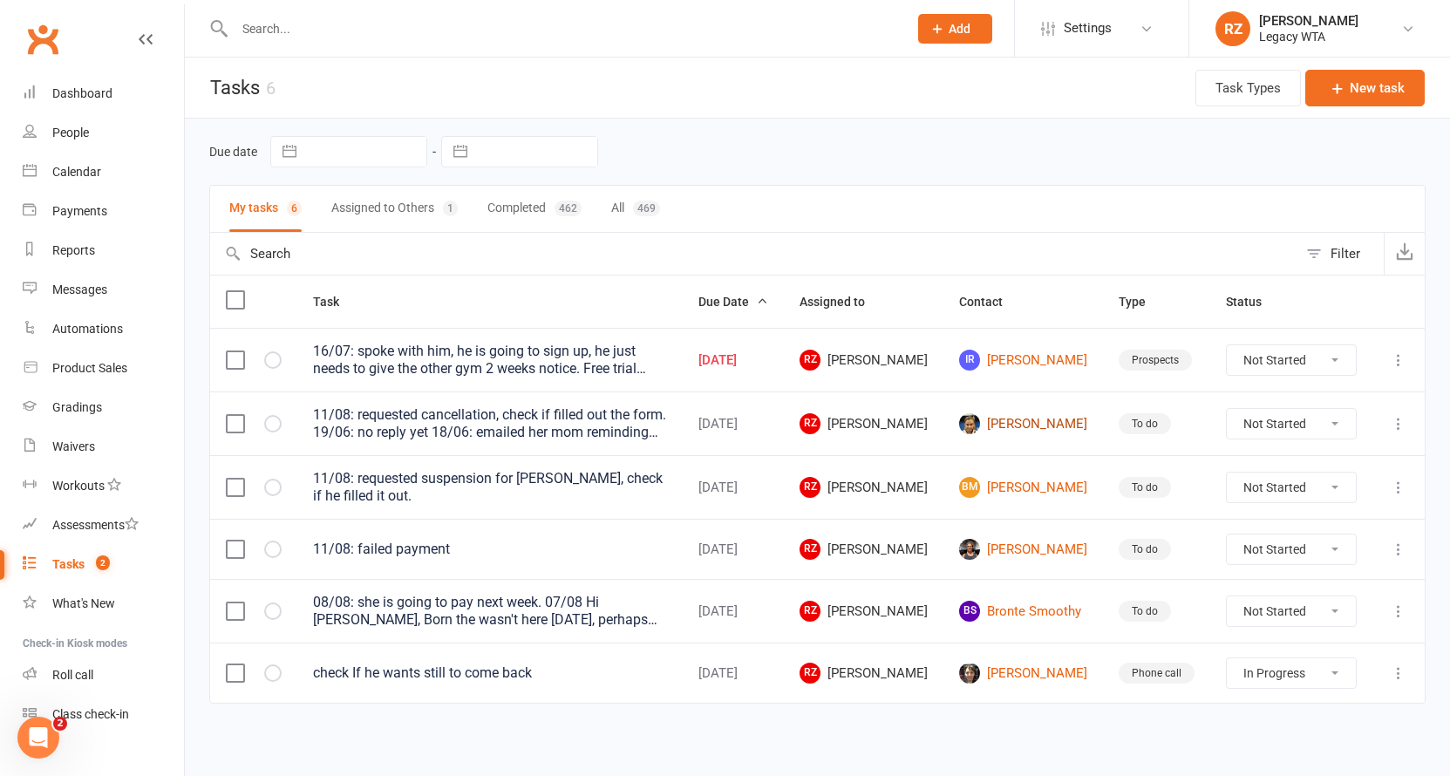
click at [1032, 424] on link "[PERSON_NAME]" at bounding box center [1023, 423] width 128 height 21
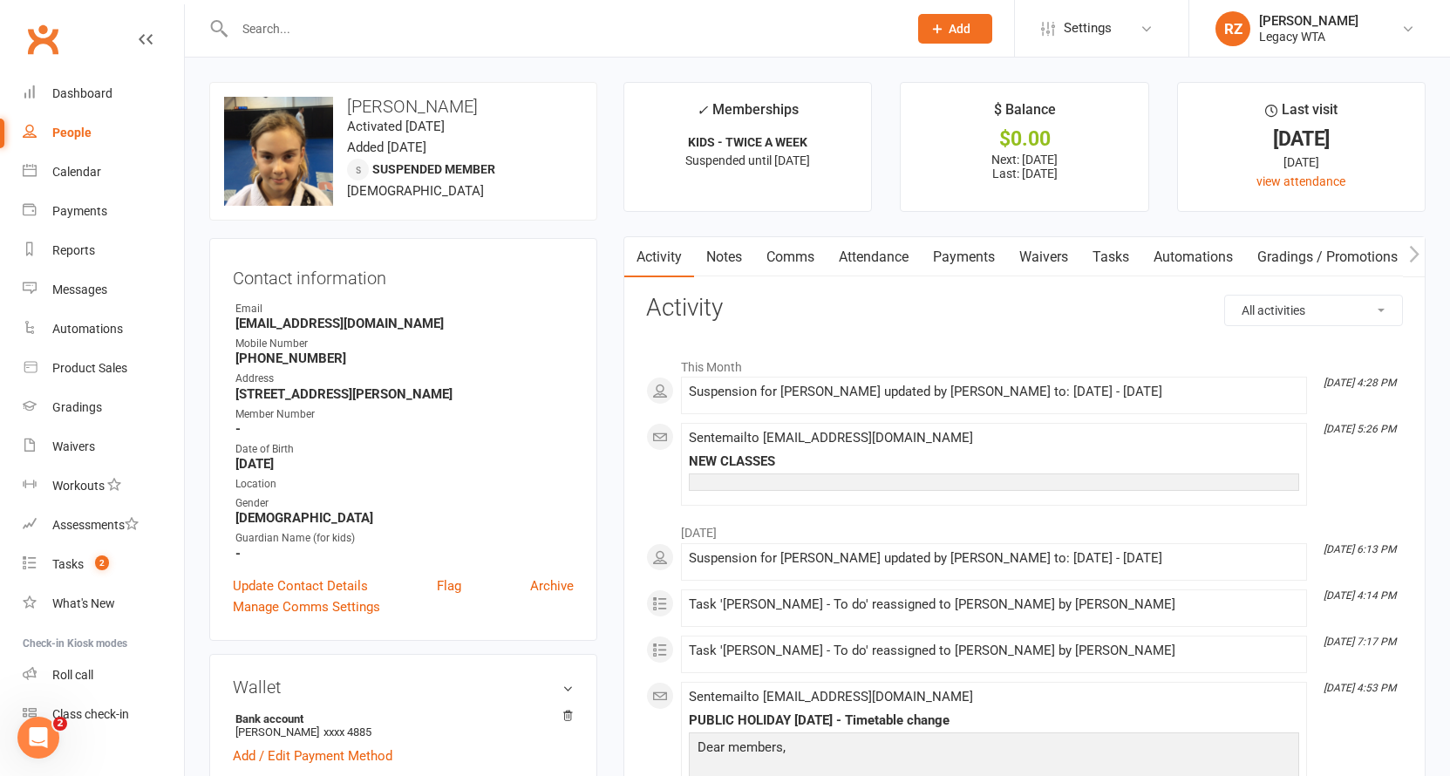
click at [1057, 255] on link "Waivers" at bounding box center [1043, 257] width 73 height 40
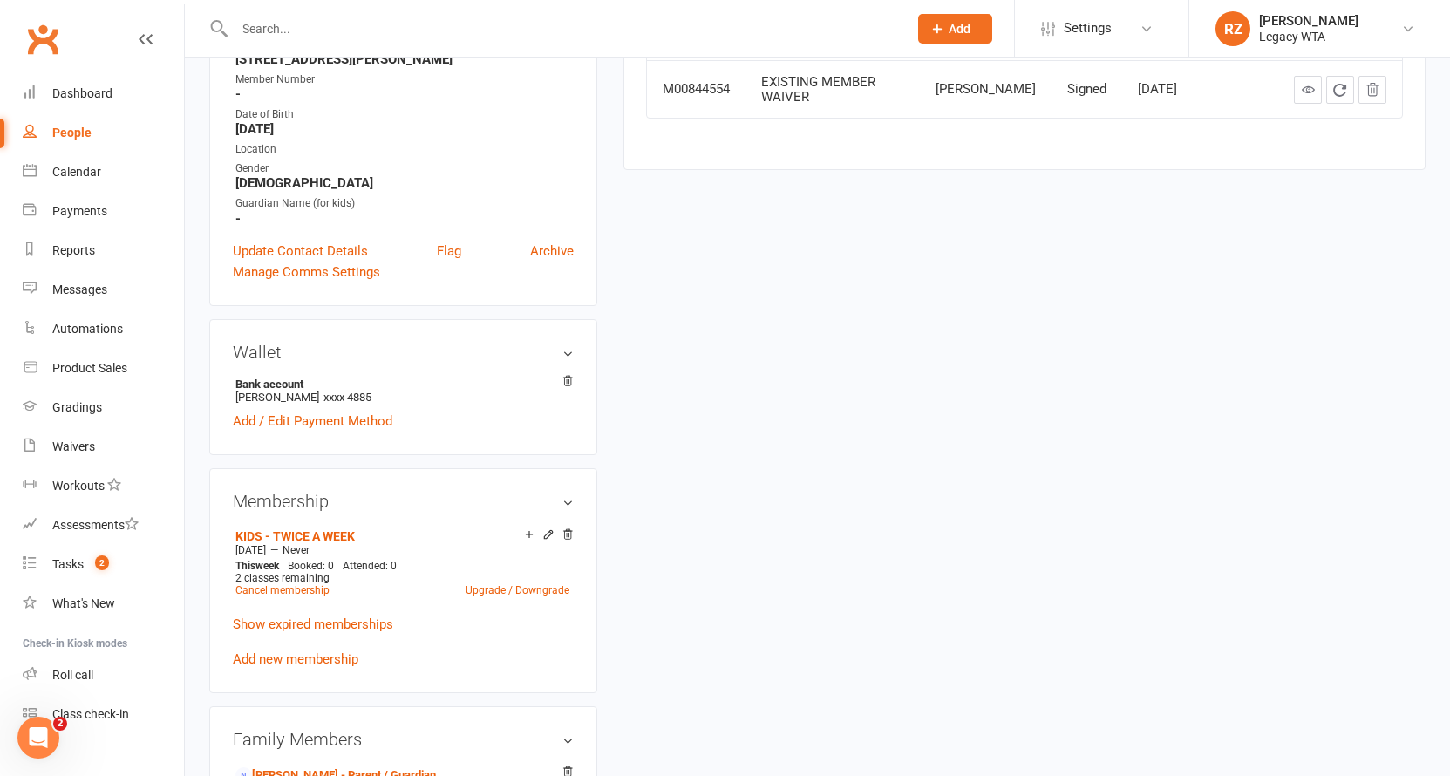
scroll to position [545, 0]
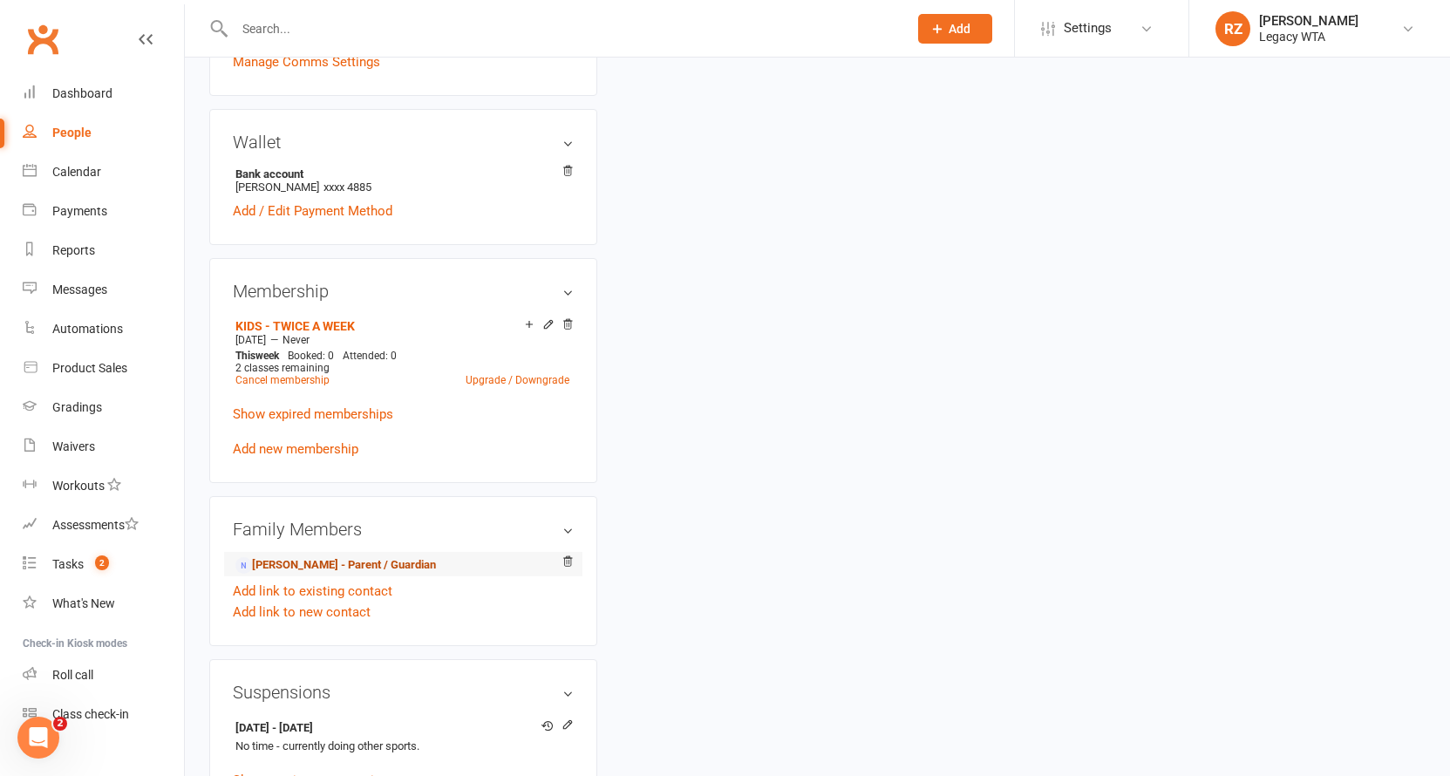
click at [331, 569] on link "[PERSON_NAME] - Parent / Guardian" at bounding box center [335, 565] width 200 height 18
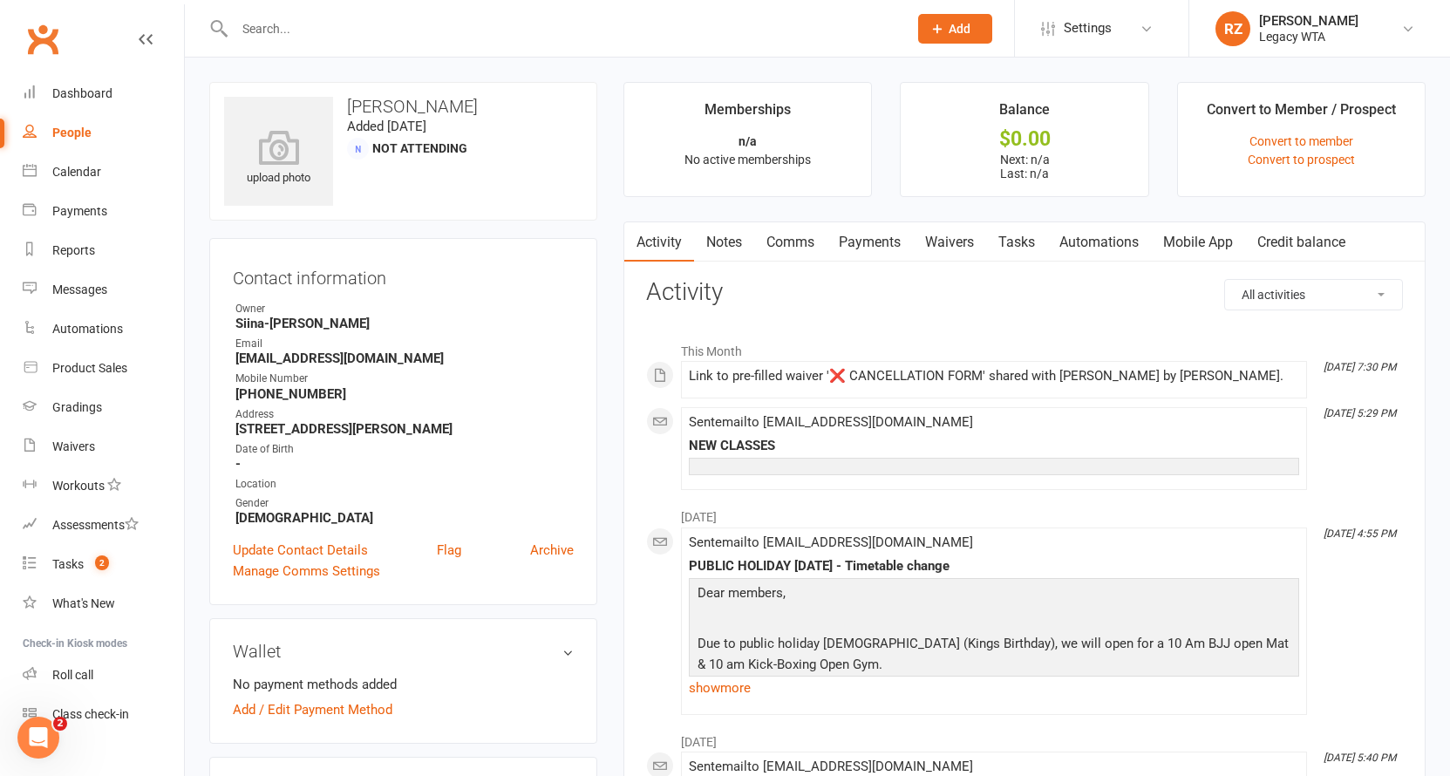
click at [930, 247] on link "Waivers" at bounding box center [949, 242] width 73 height 40
